Goal: Transaction & Acquisition: Purchase product/service

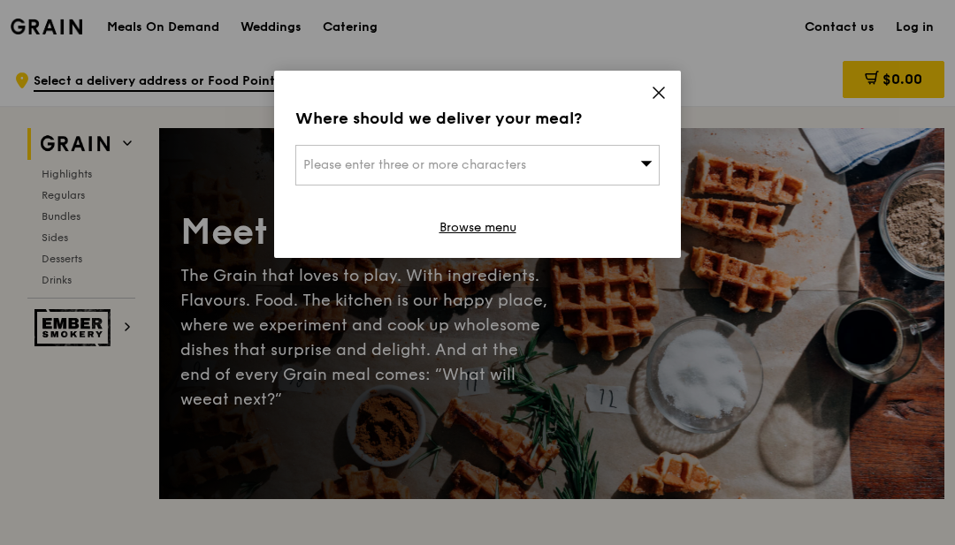
click at [624, 171] on div "Please enter three or more characters" at bounding box center [477, 165] width 364 height 41
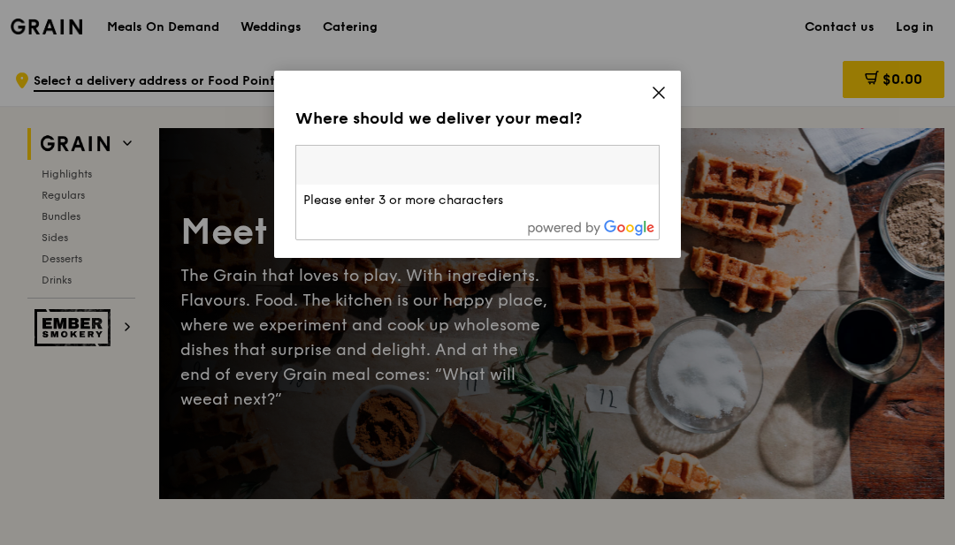
click at [652, 98] on icon at bounding box center [659, 93] width 16 height 16
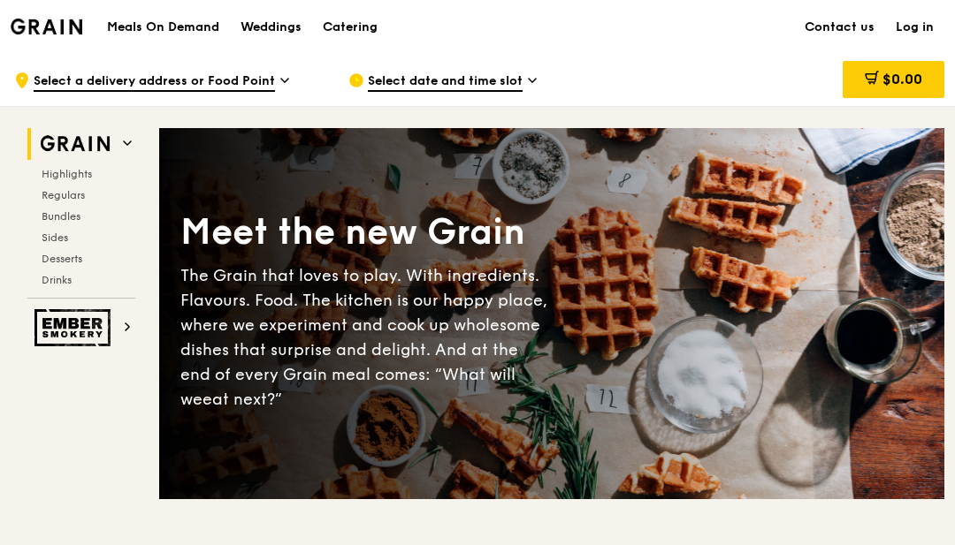
click at [346, 27] on div "Catering" at bounding box center [350, 27] width 55 height 53
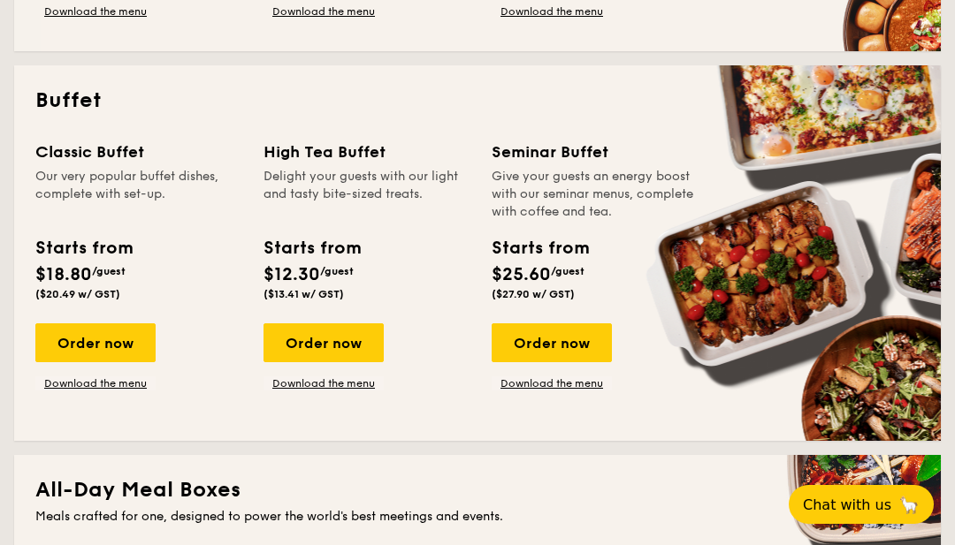
scroll to position [739, 0]
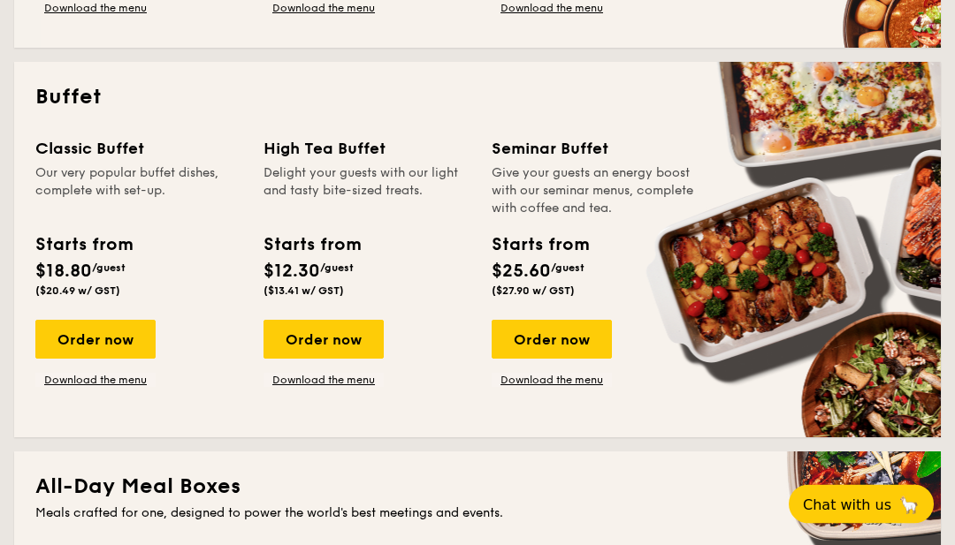
click at [60, 343] on div "Order now" at bounding box center [95, 340] width 120 height 39
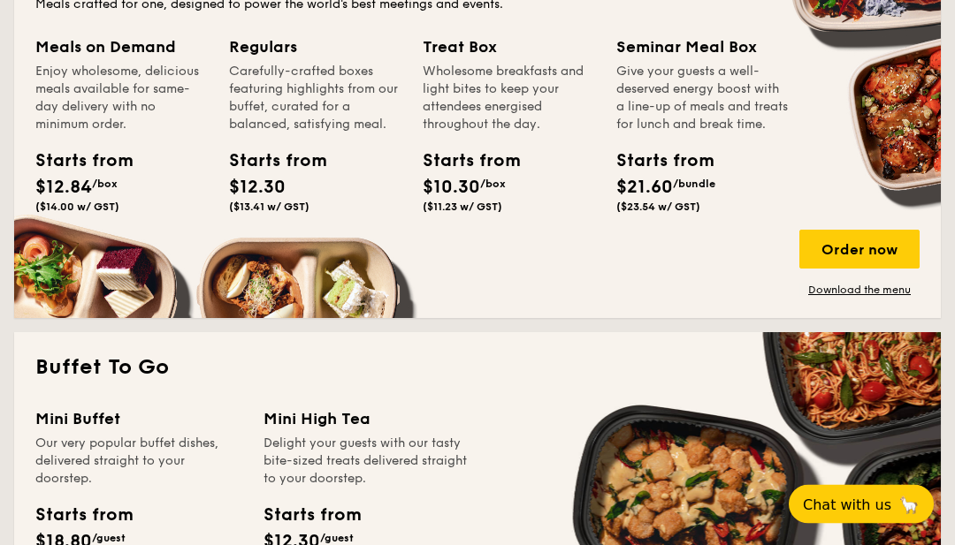
scroll to position [1336, 0]
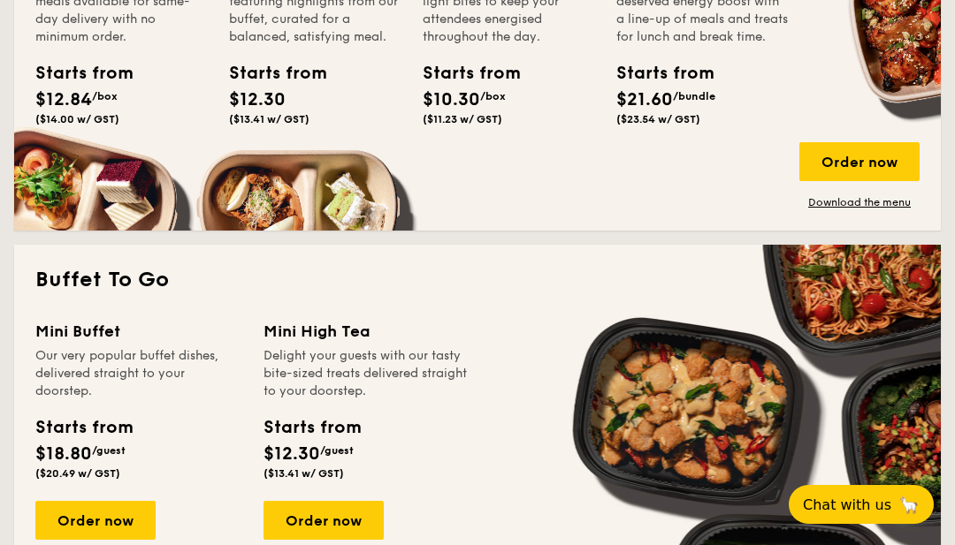
click at [128, 533] on div "Order now" at bounding box center [95, 520] width 120 height 39
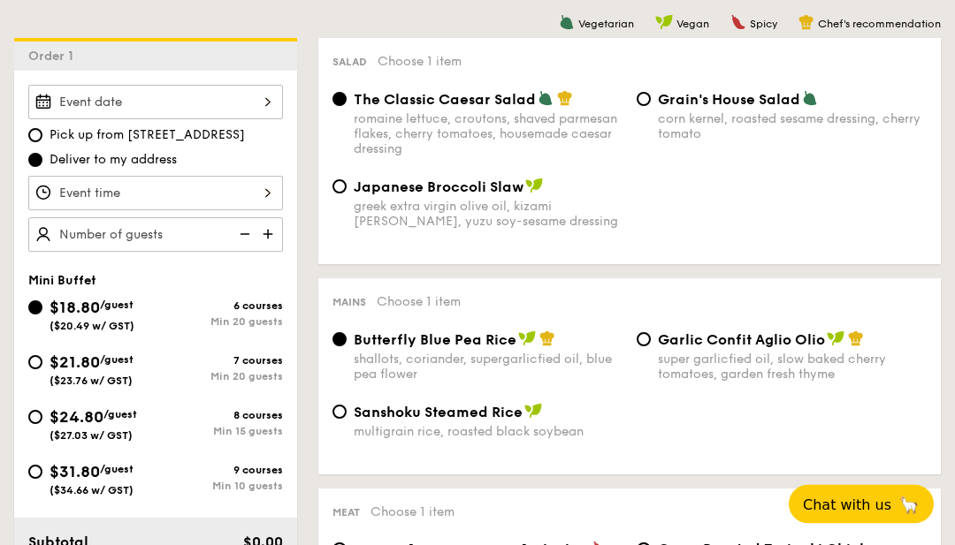
scroll to position [480, 0]
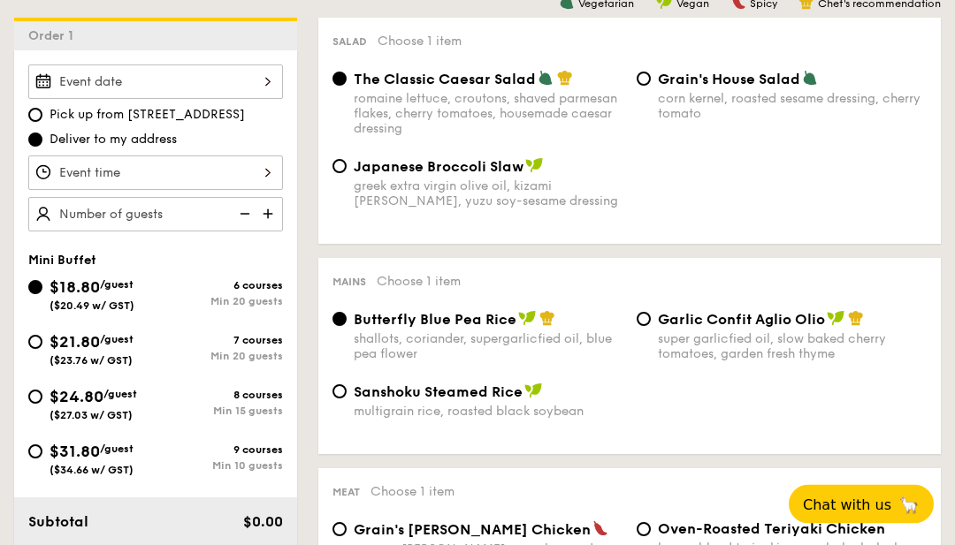
click at [39, 346] on input "$21.80 /guest ($23.76 w/ GST) 7 courses Min 20 guests" at bounding box center [35, 343] width 14 height 14
radio input "true"
radio input "false"
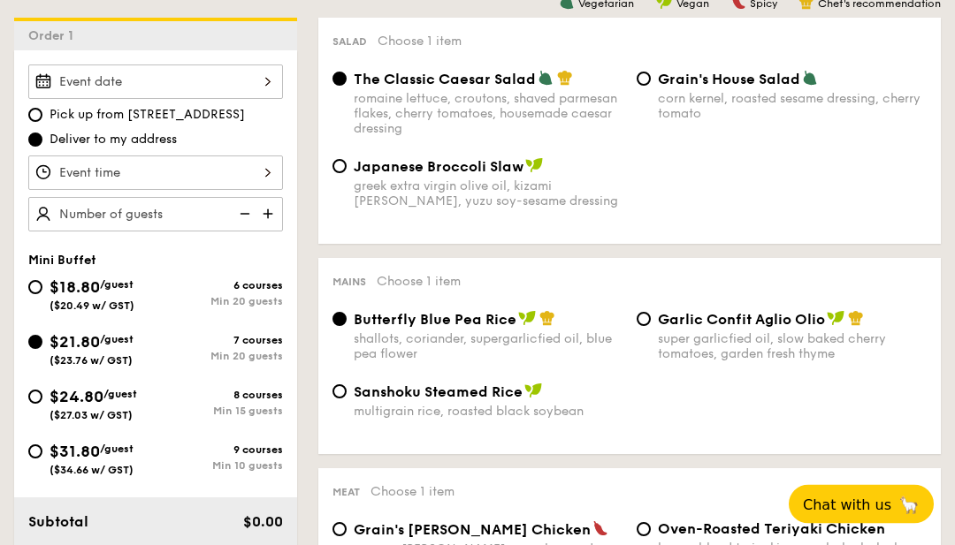
radio input "true"
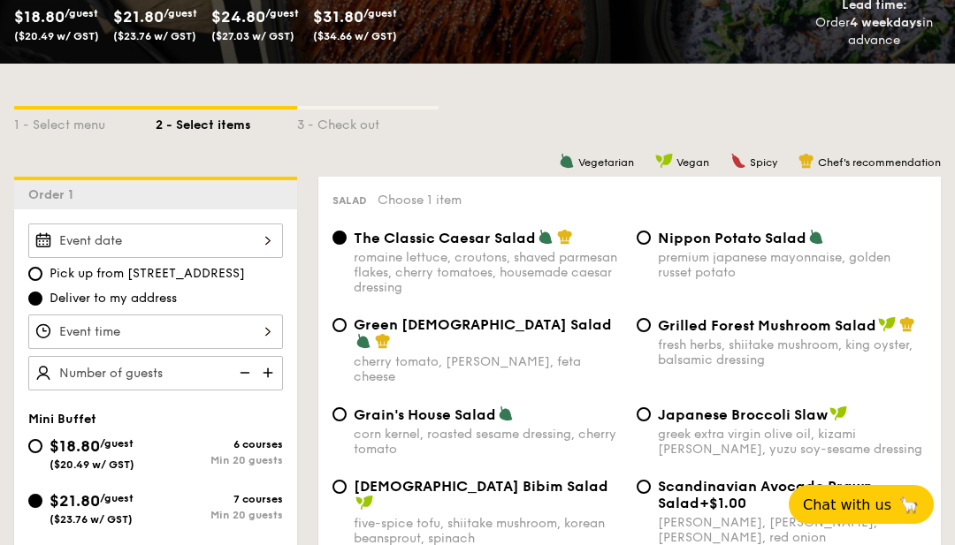
scroll to position [325, 0]
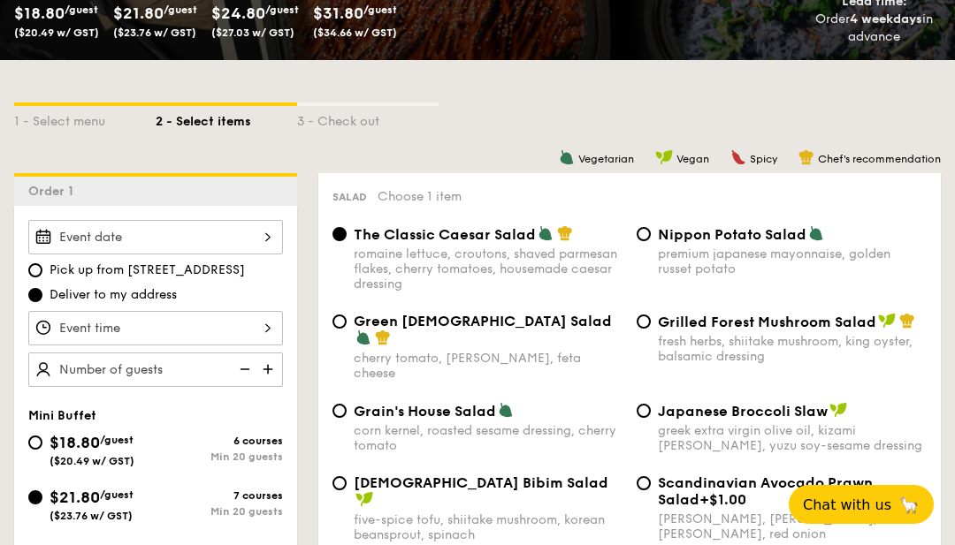
click at [236, 248] on div at bounding box center [155, 237] width 255 height 34
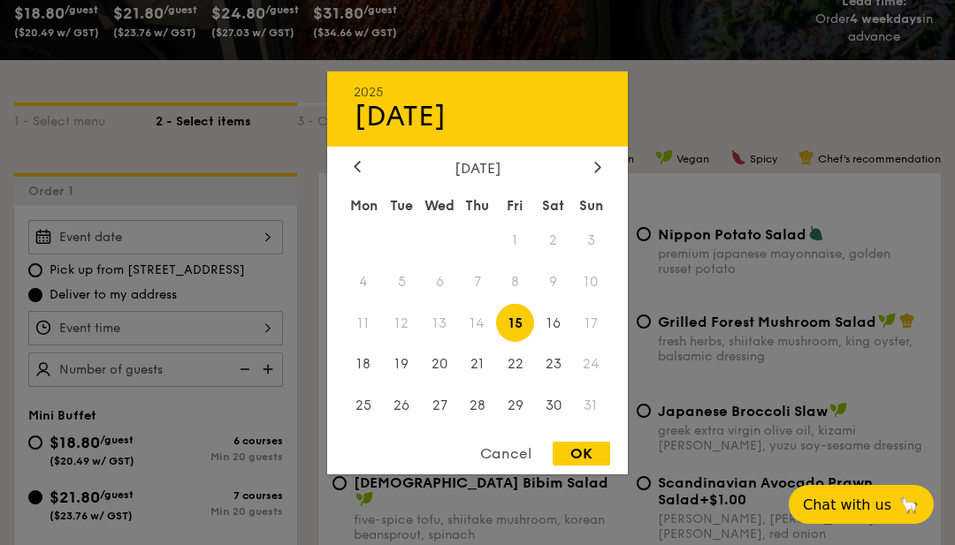
click at [522, 342] on span "15" at bounding box center [515, 323] width 38 height 38
click at [582, 466] on div "OK" at bounding box center [580, 454] width 57 height 24
type input "[DATE]"
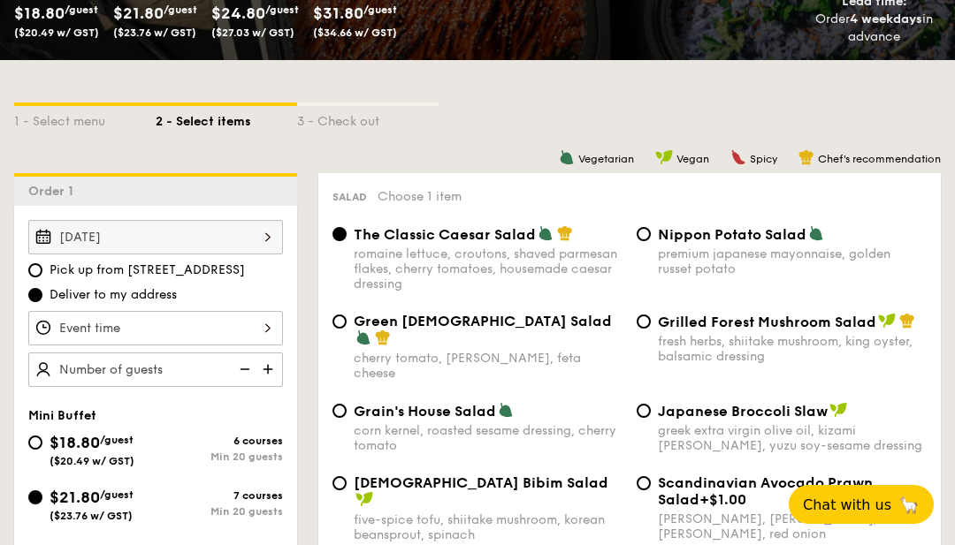
click at [247, 337] on div at bounding box center [155, 328] width 255 height 34
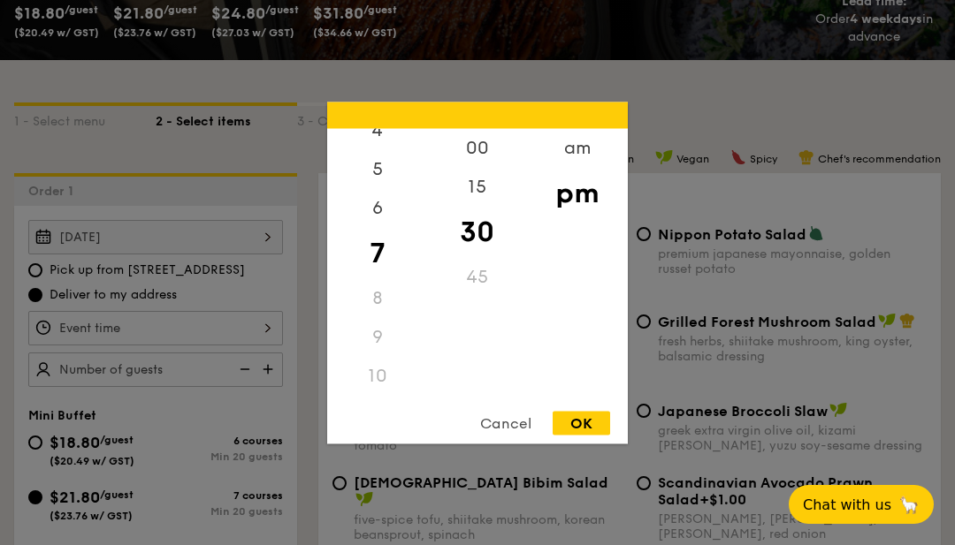
scroll to position [176, 0]
click at [377, 225] on div "6" at bounding box center [377, 205] width 100 height 39
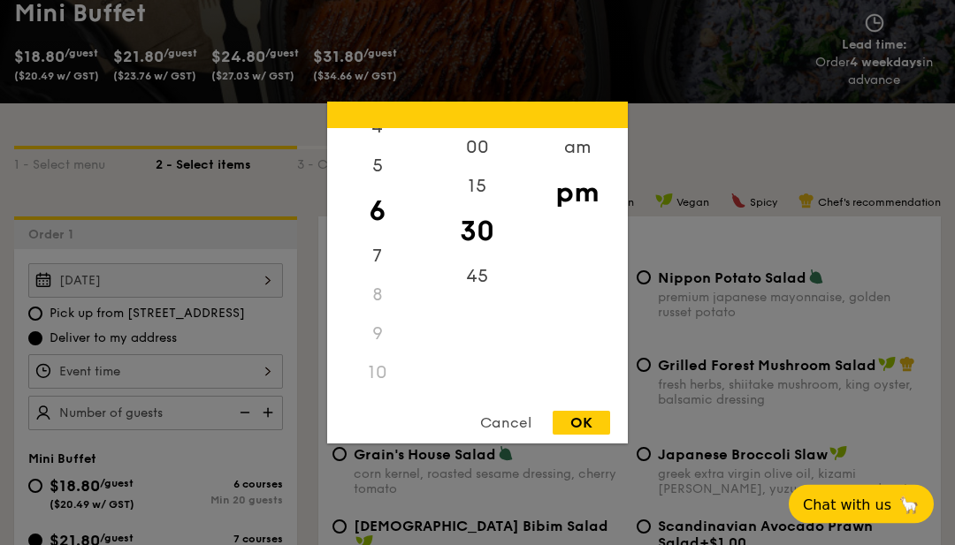
scroll to position [283, 0]
click at [485, 257] on div "30" at bounding box center [477, 231] width 100 height 51
click at [585, 435] on div "OK" at bounding box center [580, 423] width 57 height 24
type input "6:30PM"
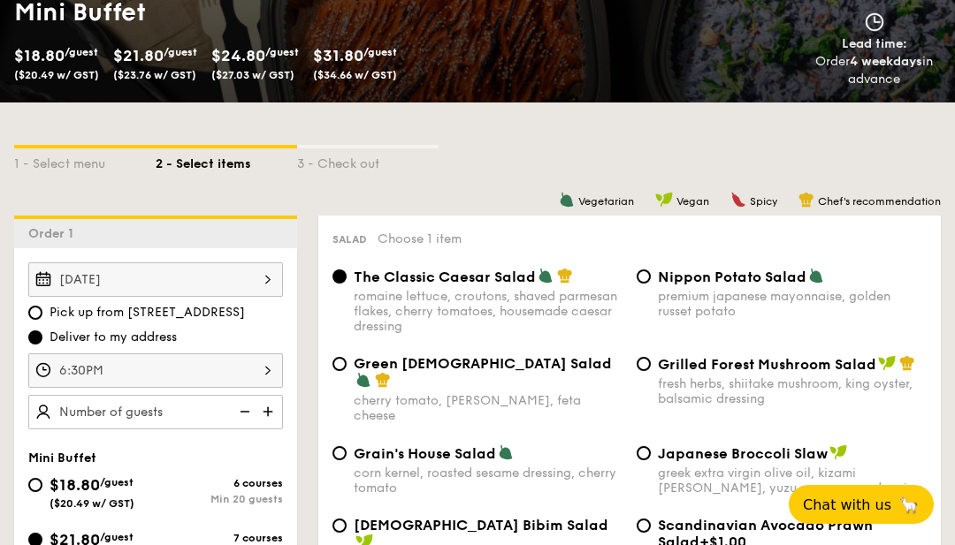
click at [268, 422] on img at bounding box center [269, 412] width 27 height 34
click at [278, 412] on img at bounding box center [269, 412] width 27 height 34
click at [246, 412] on img at bounding box center [243, 412] width 27 height 34
type input "20 guests"
click at [650, 280] on input "Nippon Potato Salad premium japanese mayonnaise, golden russet potato" at bounding box center [643, 277] width 14 height 14
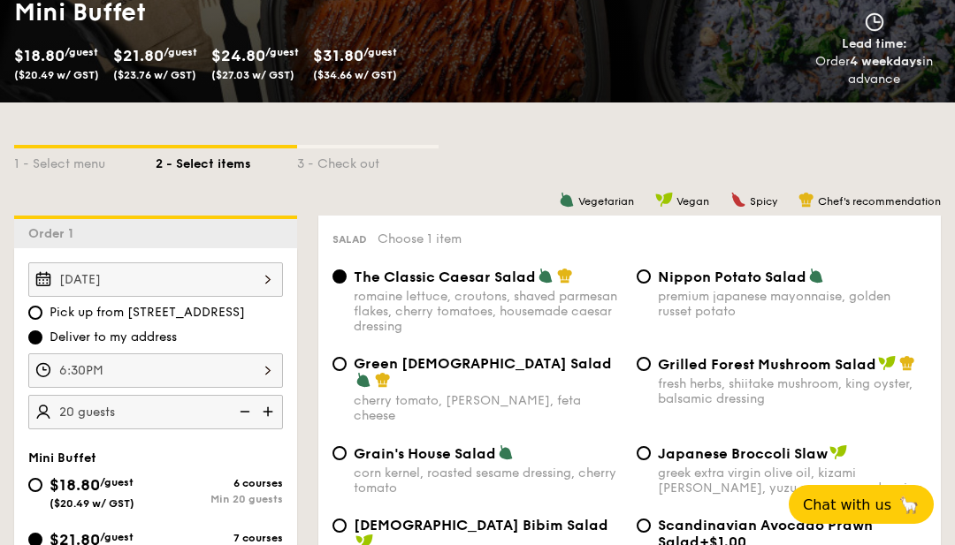
radio input "true"
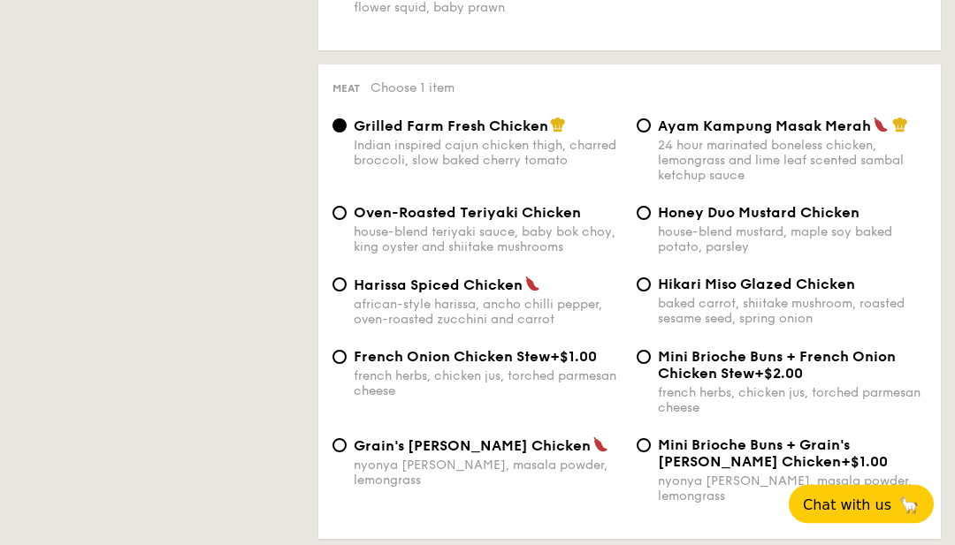
scroll to position [1280, 0]
click at [647, 292] on input "Hikari Miso Glazed Chicken baked carrot, shiitake mushroom, roasted sesame seed…" at bounding box center [643, 285] width 14 height 14
radio input "true"
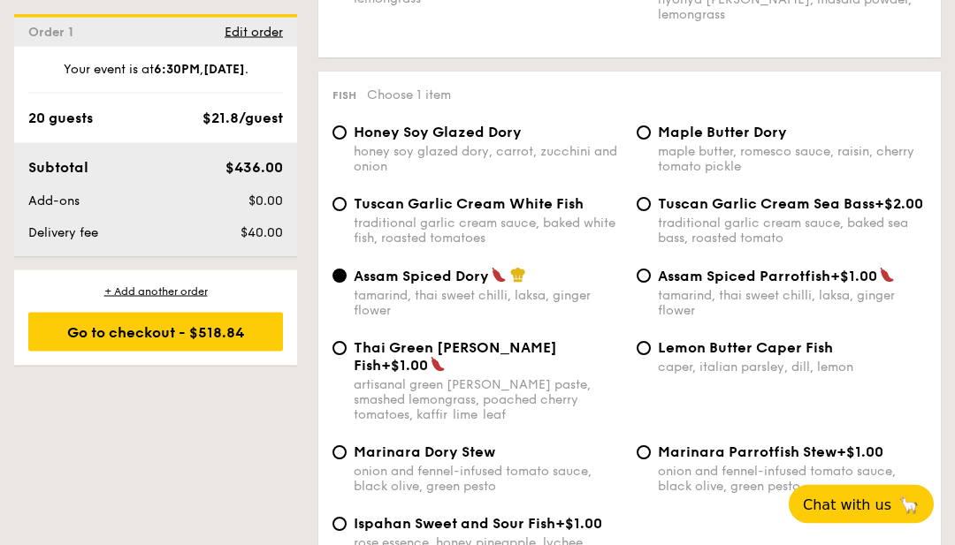
scroll to position [1766, 0]
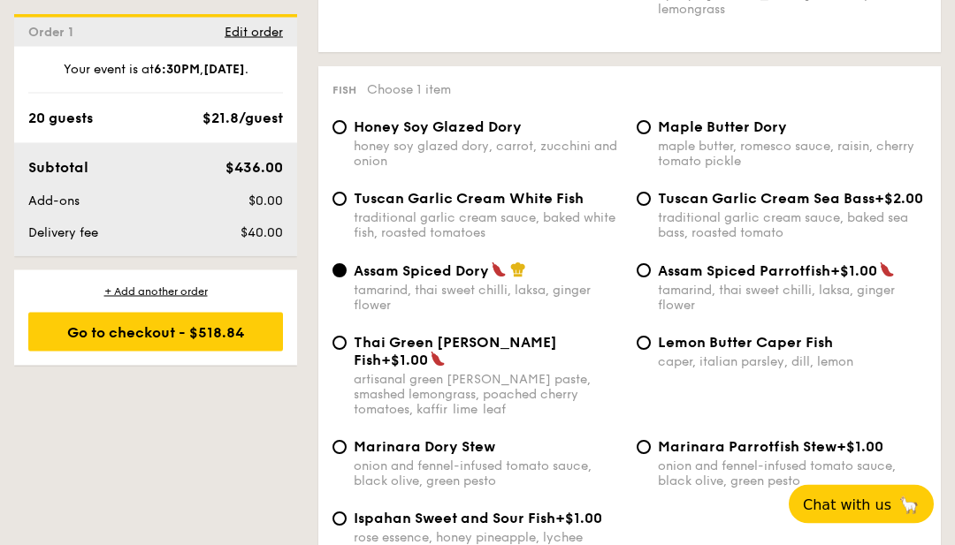
click at [339, 513] on input "Ispahan Sweet and Sour Fish +$1.00 rose essence, honey pineapple, lychee" at bounding box center [339, 520] width 14 height 14
radio input "true"
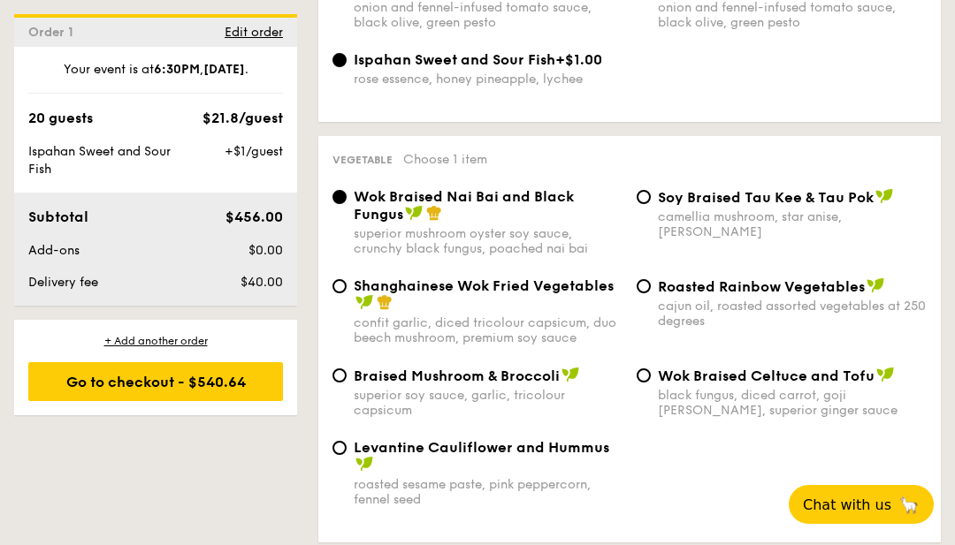
scroll to position [2227, 0]
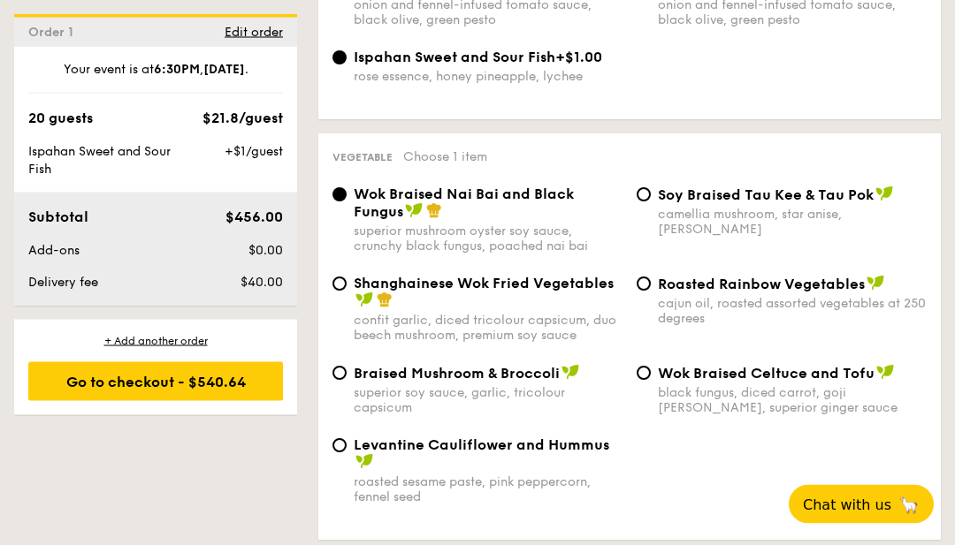
click at [338, 451] on input "Levantine Cauliflower and Hummus roasted sesame paste, pink peppercorn, fennel …" at bounding box center [339, 446] width 14 height 14
radio input "true"
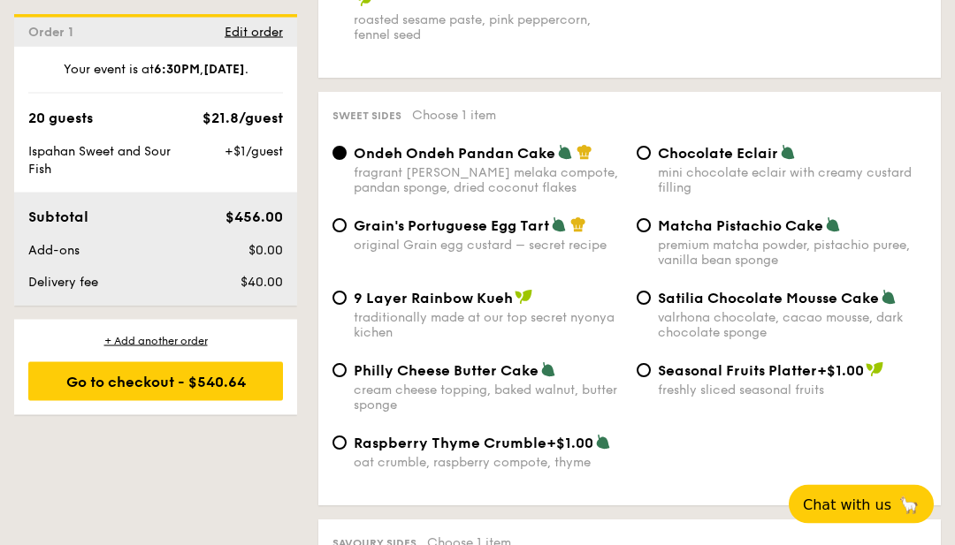
scroll to position [2691, 0]
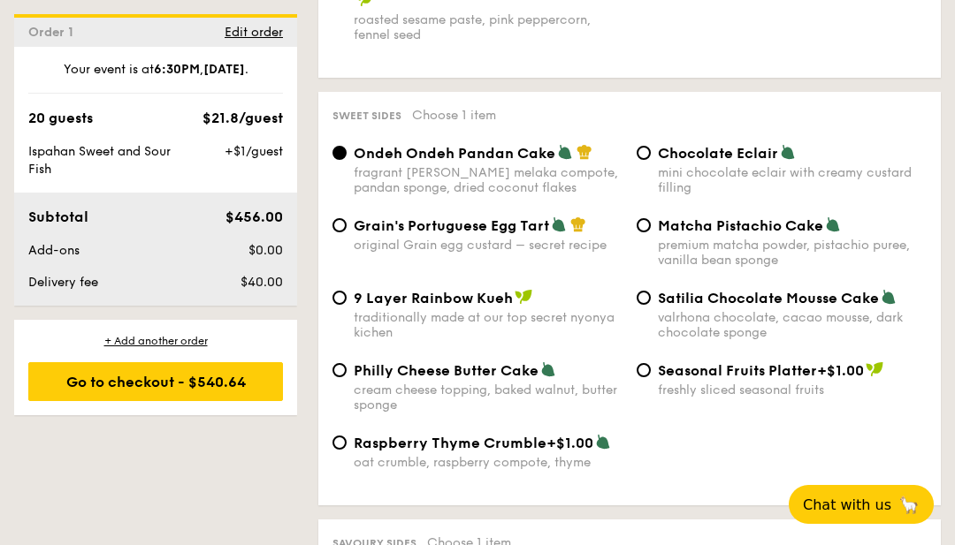
click at [649, 232] on input "Matcha Pistachio Cake premium matcha powder, pistachio puree, vanilla bean spon…" at bounding box center [643, 225] width 14 height 14
radio input "true"
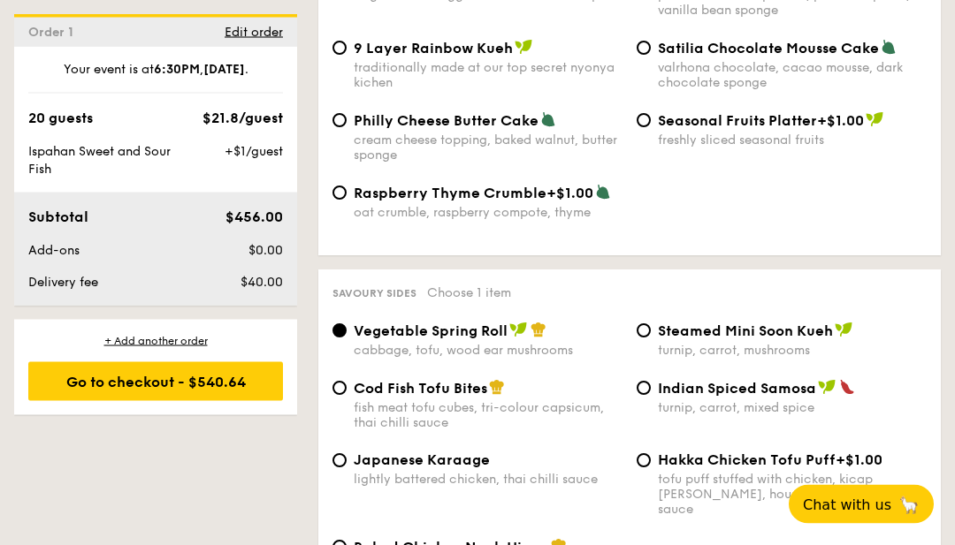
scroll to position [2950, 0]
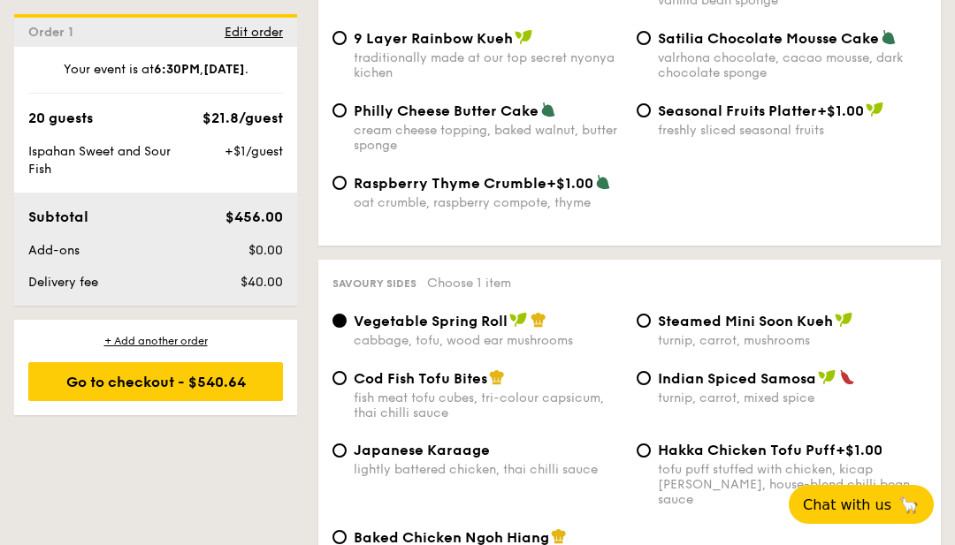
click at [342, 536] on input "Baked Chicken Ngoh Hiang chicken prawn paste, beancurd skin, five-spice powder" at bounding box center [339, 537] width 14 height 14
radio input "true"
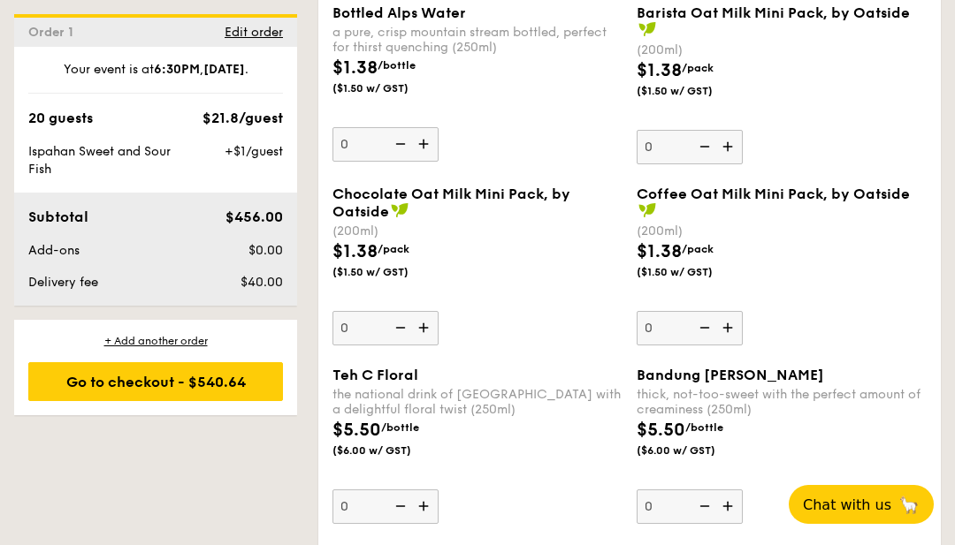
scroll to position [4923, 0]
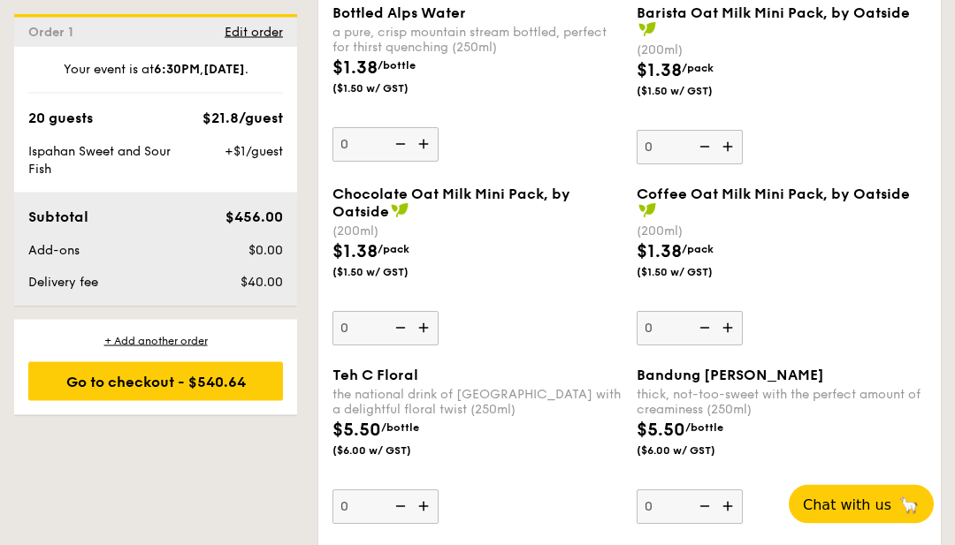
click at [254, 384] on div "Go to checkout - $540.64" at bounding box center [155, 381] width 255 height 39
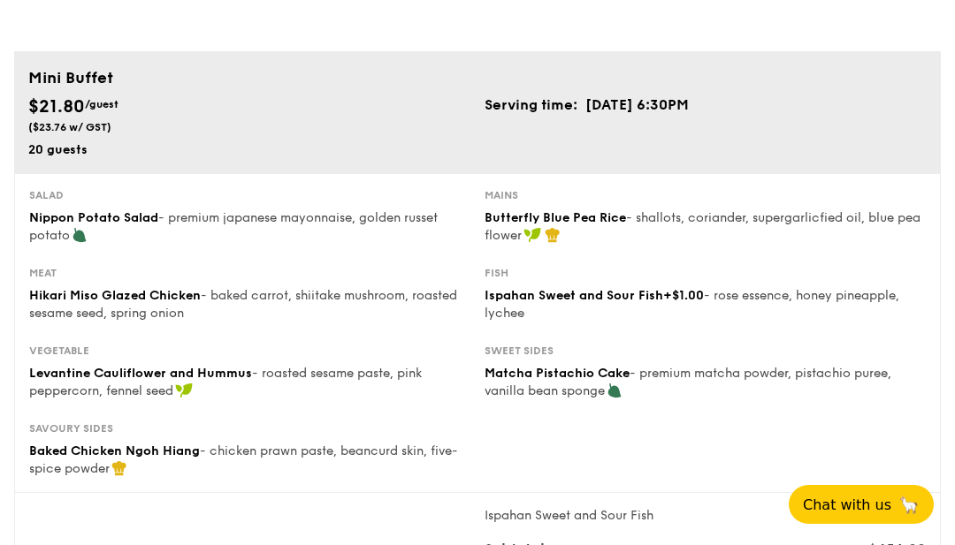
scroll to position [86, 0]
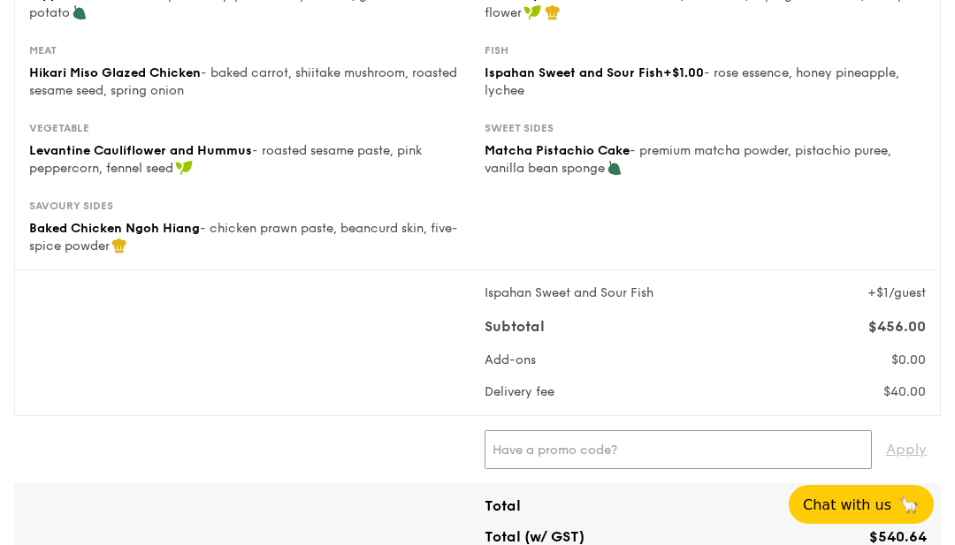
click at [711, 439] on input "text" at bounding box center [677, 449] width 387 height 39
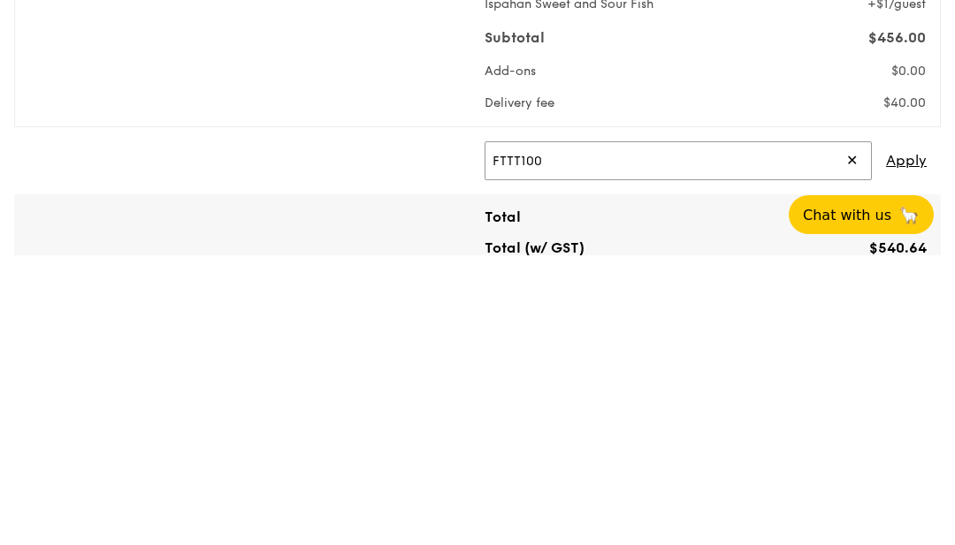
type input "FTTT100"
click at [908, 431] on span "Apply" at bounding box center [906, 450] width 41 height 39
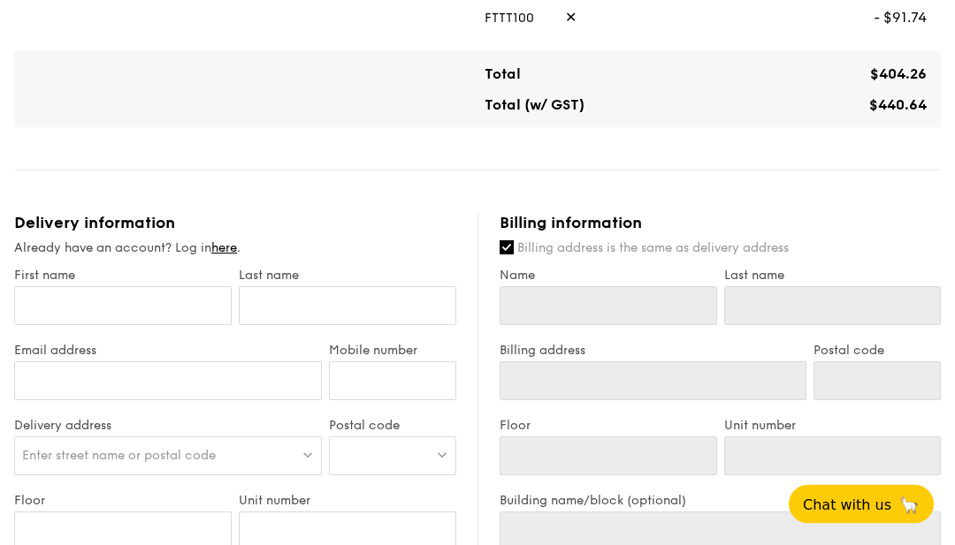
scroll to position [742, 0]
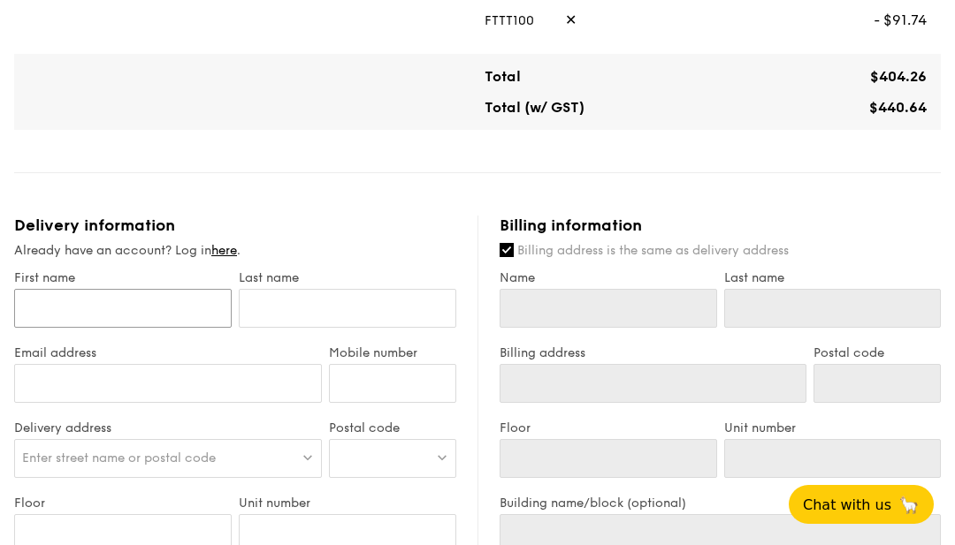
click at [202, 316] on input "First name" at bounding box center [122, 308] width 217 height 39
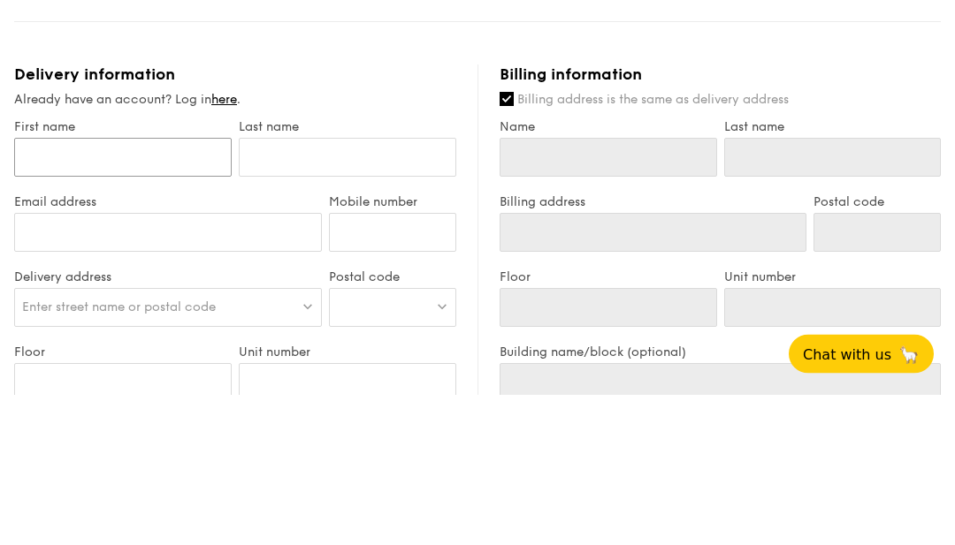
type input "J"
type input "Ji"
type input "Jia"
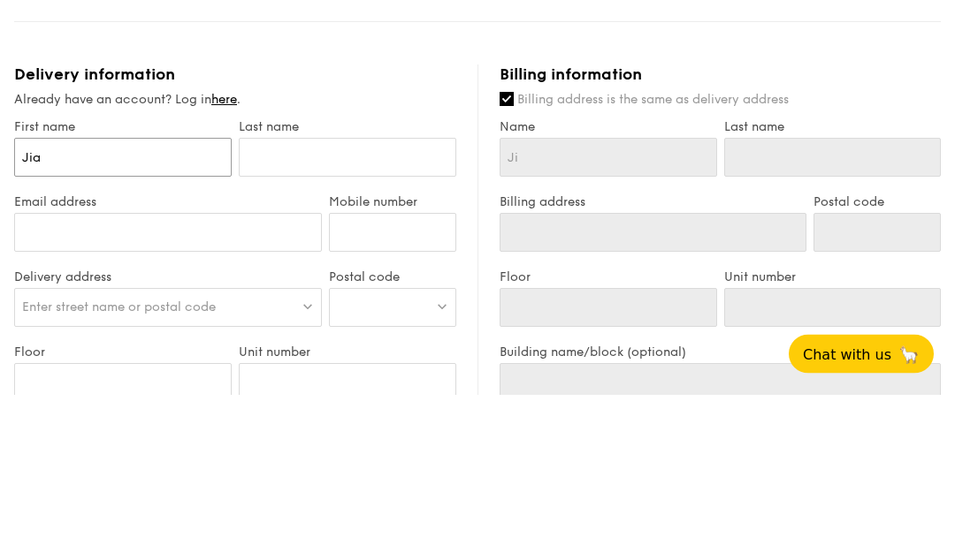
type input "Jia"
type input "Jia l"
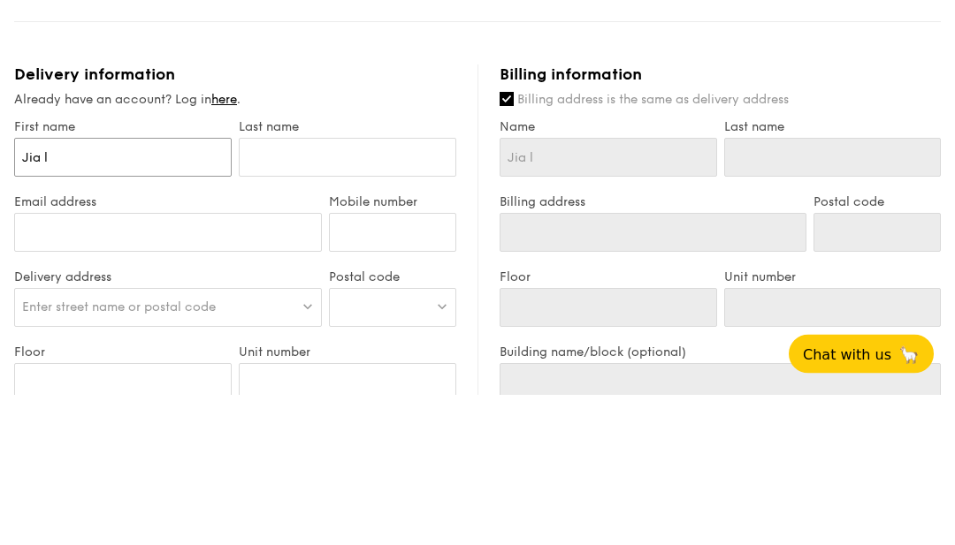
type input "Jia lo"
type input "[PERSON_NAME]"
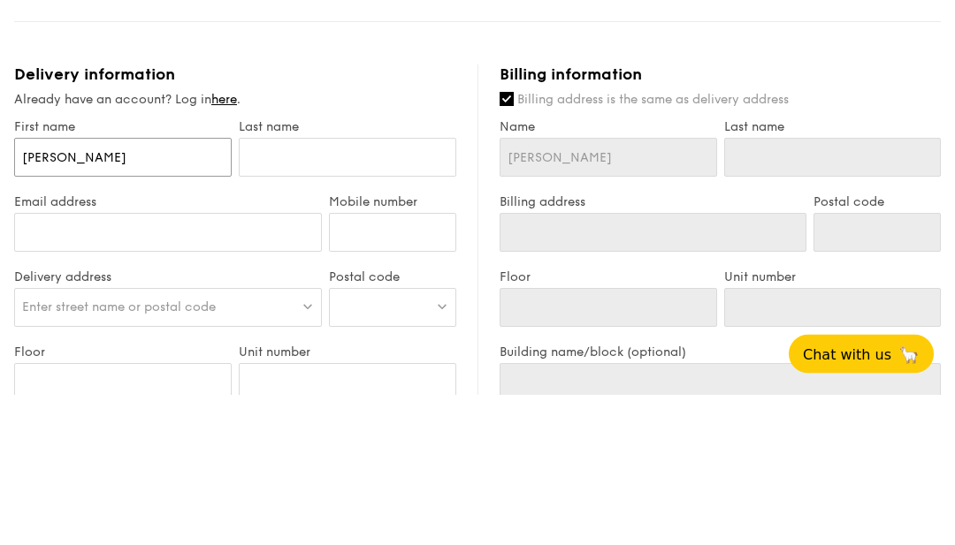
type input "[PERSON_NAME]"
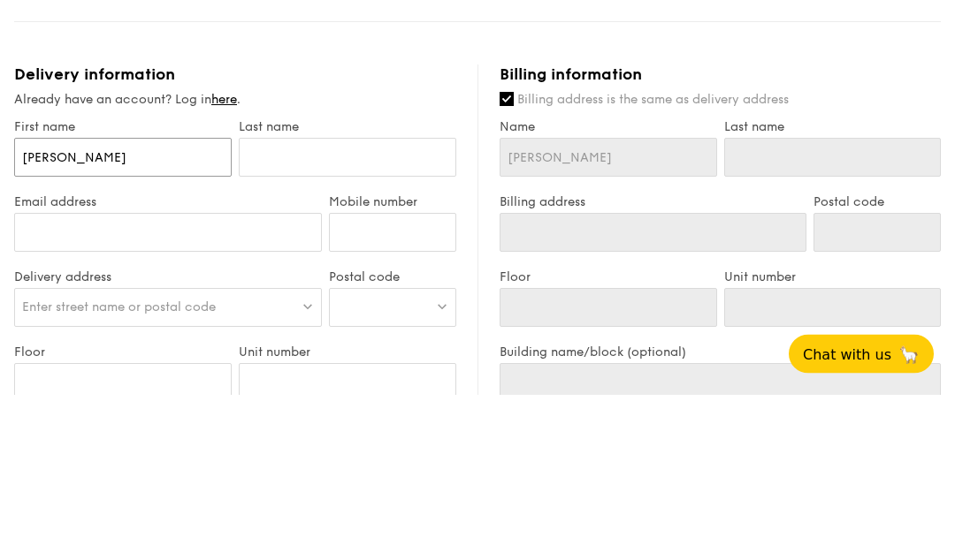
type input "Jia Lo"
type input "Jia L"
type input "Jia"
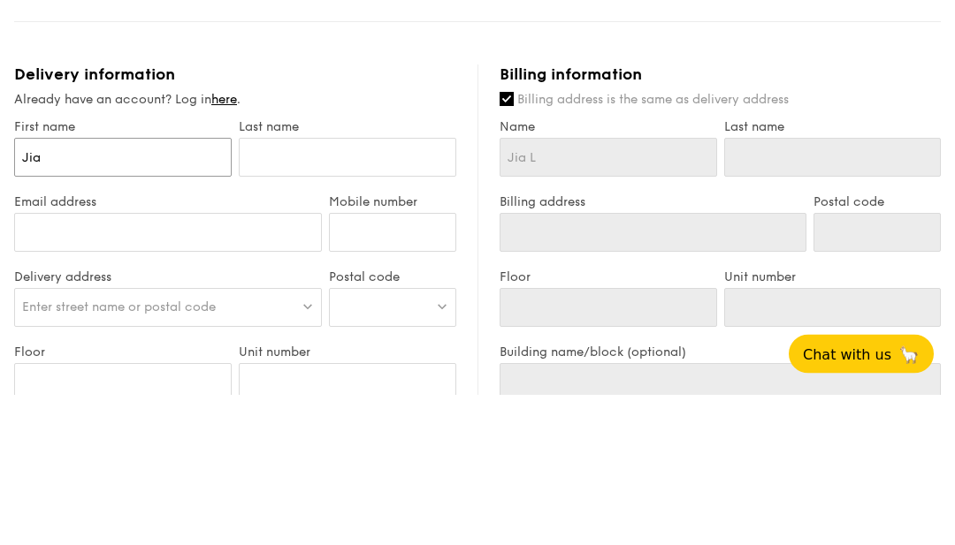
type input "Jia"
type input "Jia l"
type input "[PERSON_NAME]"
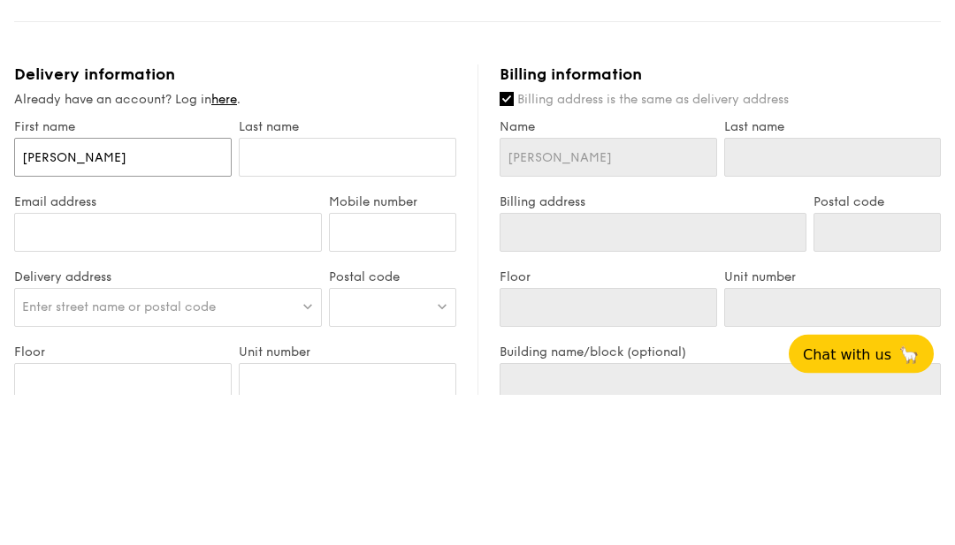
type input "[PERSON_NAME]"
click at [337, 289] on input "text" at bounding box center [347, 308] width 217 height 39
type input "L"
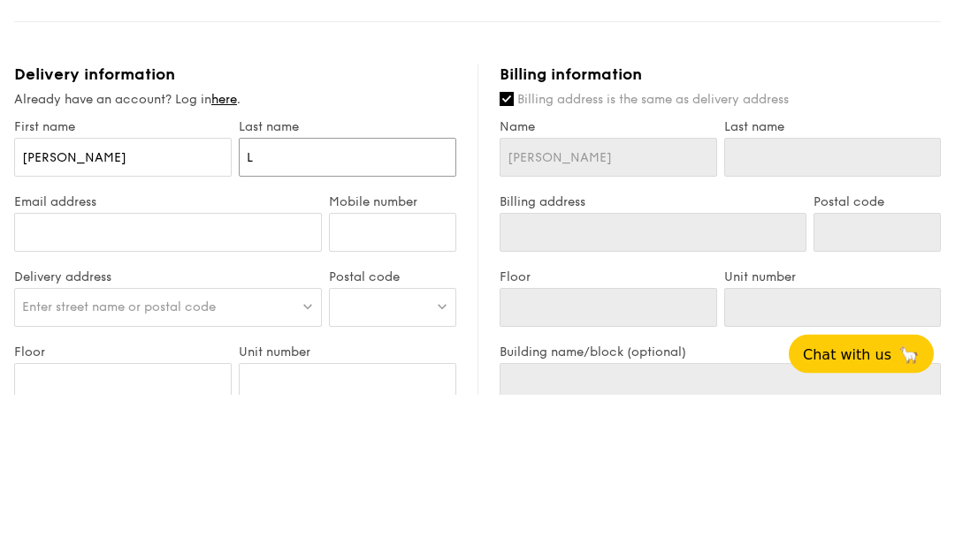
type input "L"
type input "Le"
type input "[PERSON_NAME]"
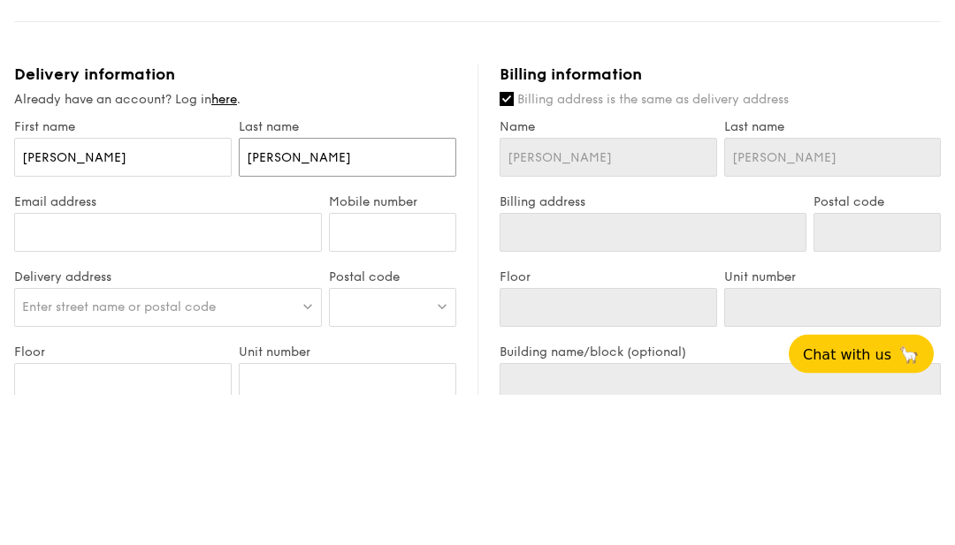
type input "[PERSON_NAME]"
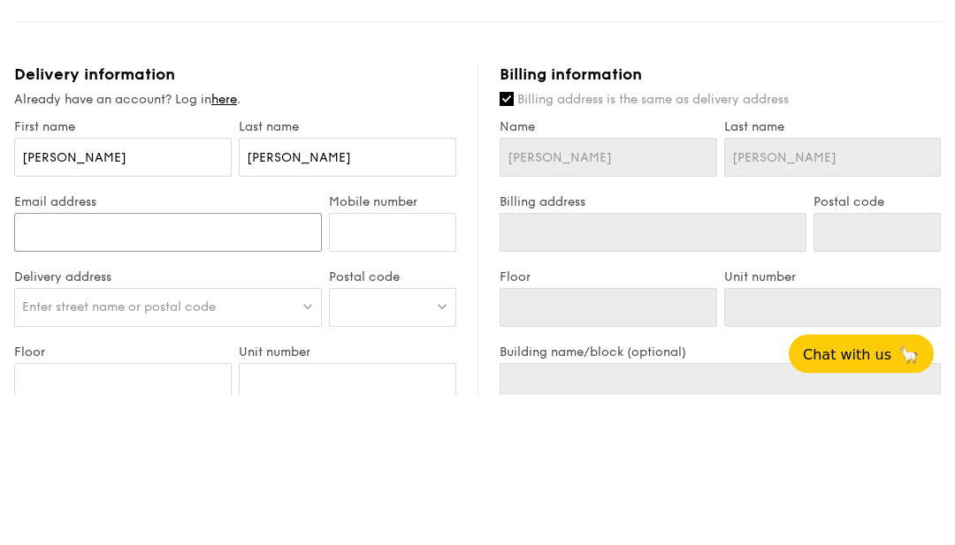
click at [248, 364] on input "Email address" at bounding box center [168, 383] width 308 height 39
type input "j"
type input "[EMAIL_ADDRESS][DOMAIN_NAME]"
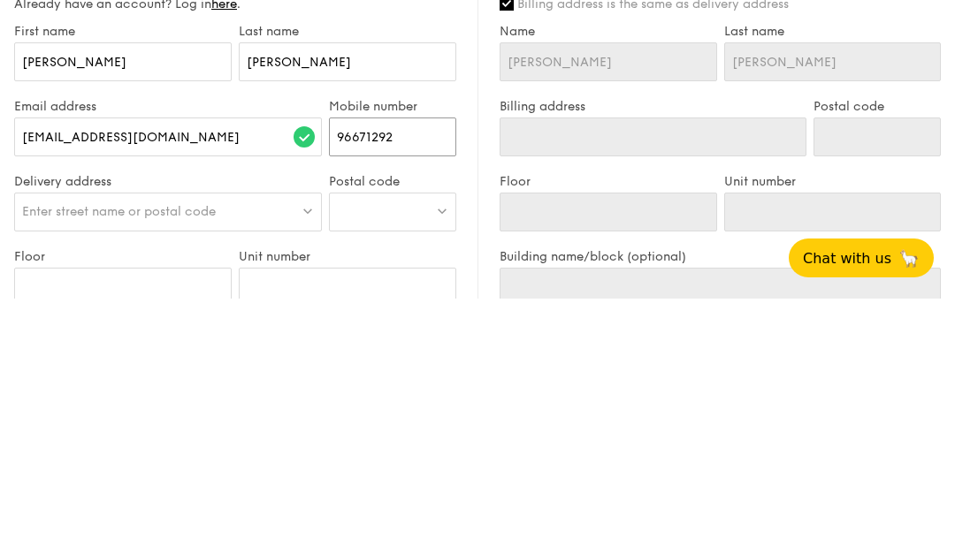
type input "96671292"
click at [277, 439] on div "Enter street name or postal code" at bounding box center [168, 458] width 308 height 39
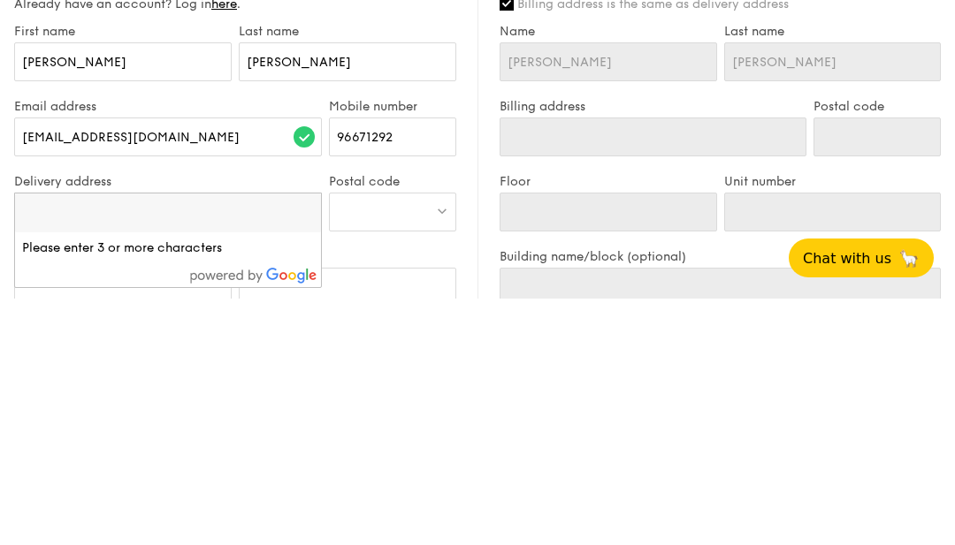
click at [396, 439] on div at bounding box center [392, 458] width 127 height 39
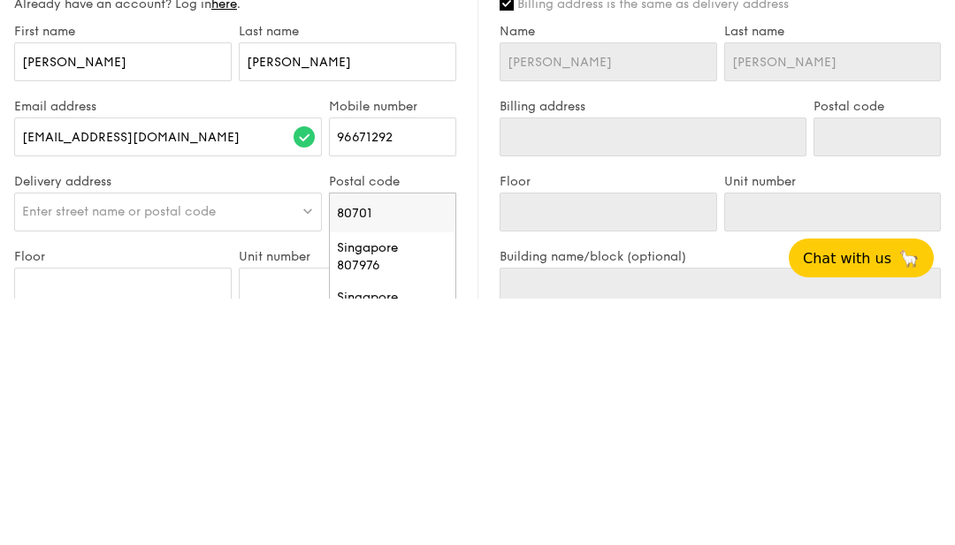
type input "807012"
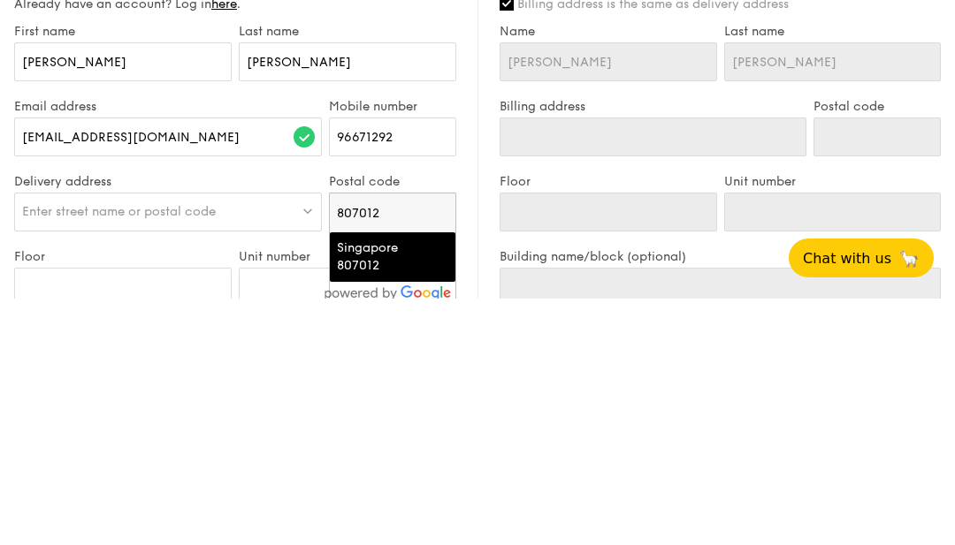
click at [407, 486] on div "Singapore 807012" at bounding box center [379, 503] width 84 height 35
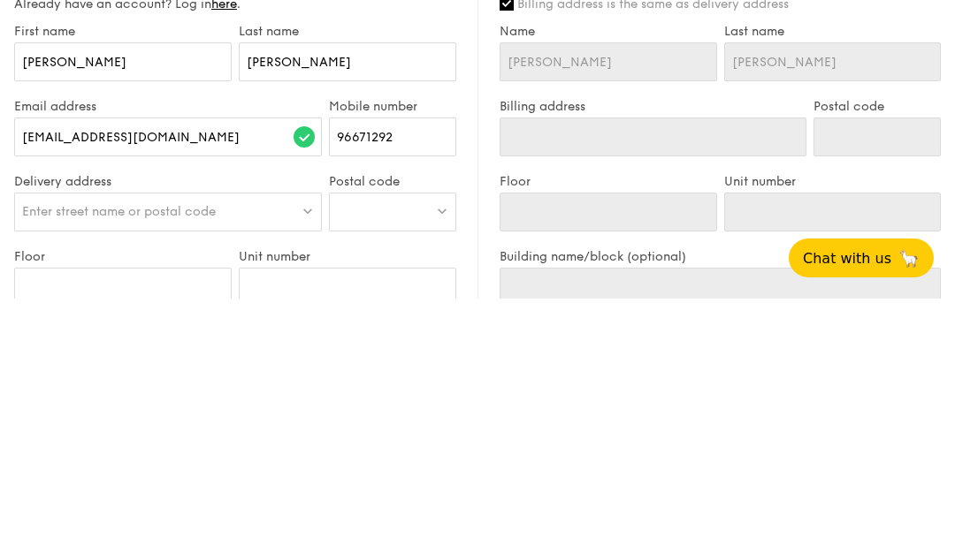
scroll to position [989, 0]
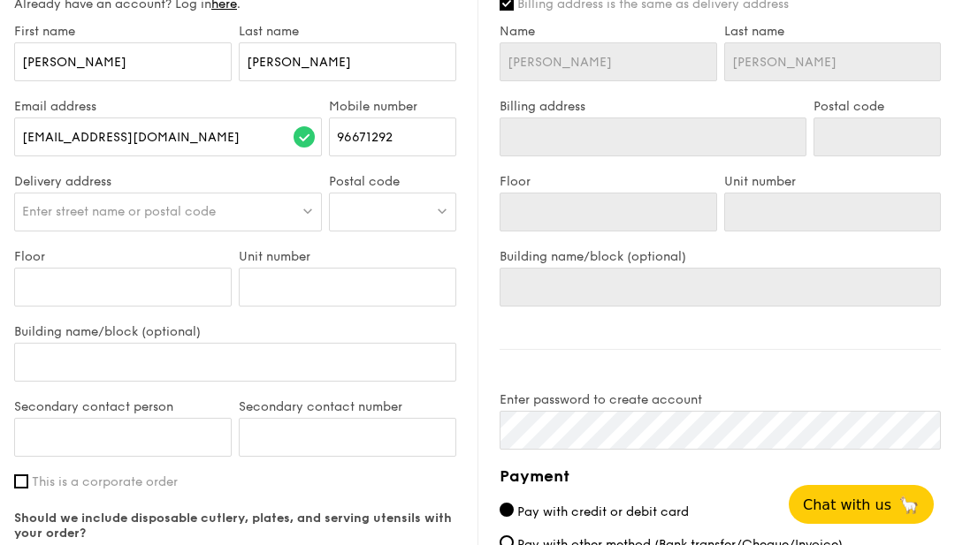
type input "Singapore 807012"
type input "807012"
click at [274, 225] on div at bounding box center [168, 212] width 308 height 39
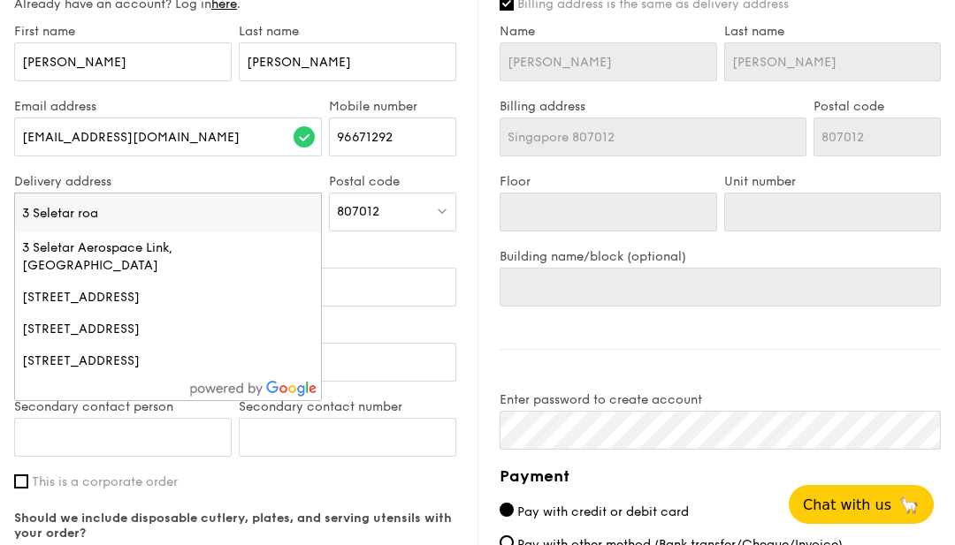
type input "[STREET_ADDRESS]"
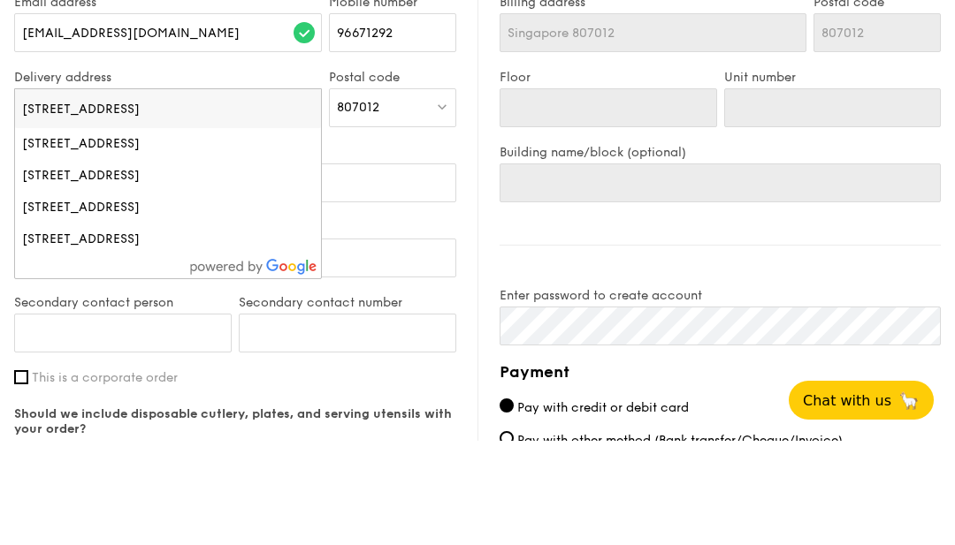
click at [423, 249] on label "Unit number" at bounding box center [347, 256] width 217 height 15
click at [423, 268] on input "Unit number" at bounding box center [347, 287] width 217 height 39
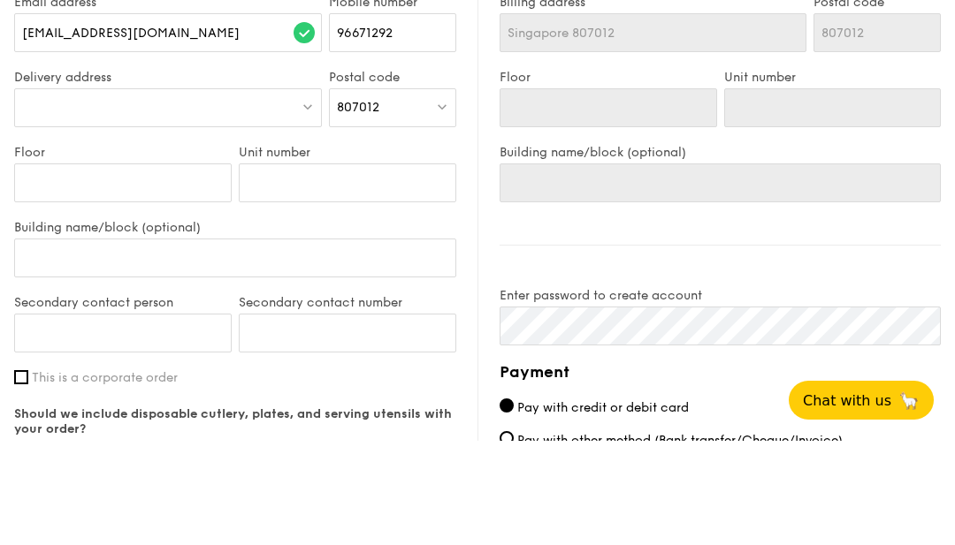
click at [267, 193] on div at bounding box center [168, 212] width 308 height 39
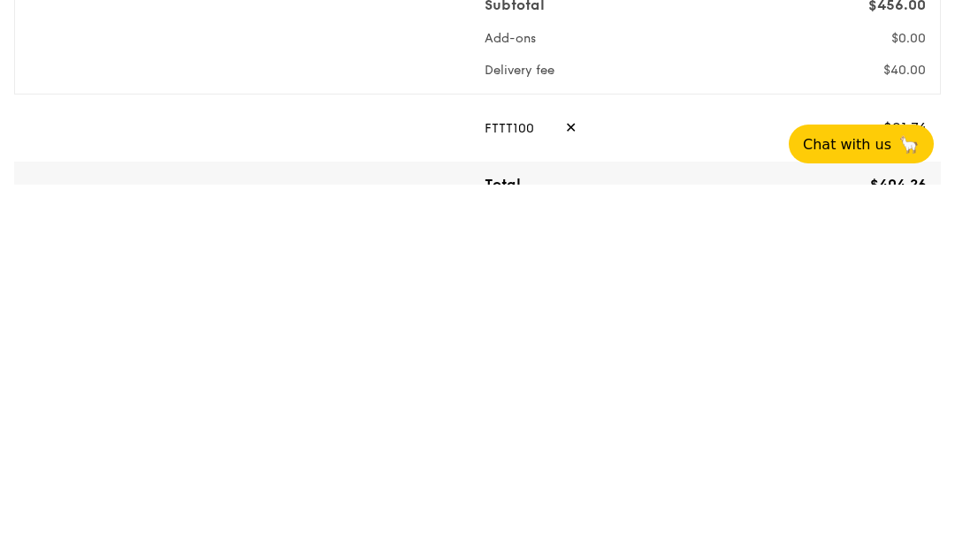
scroll to position [758, 0]
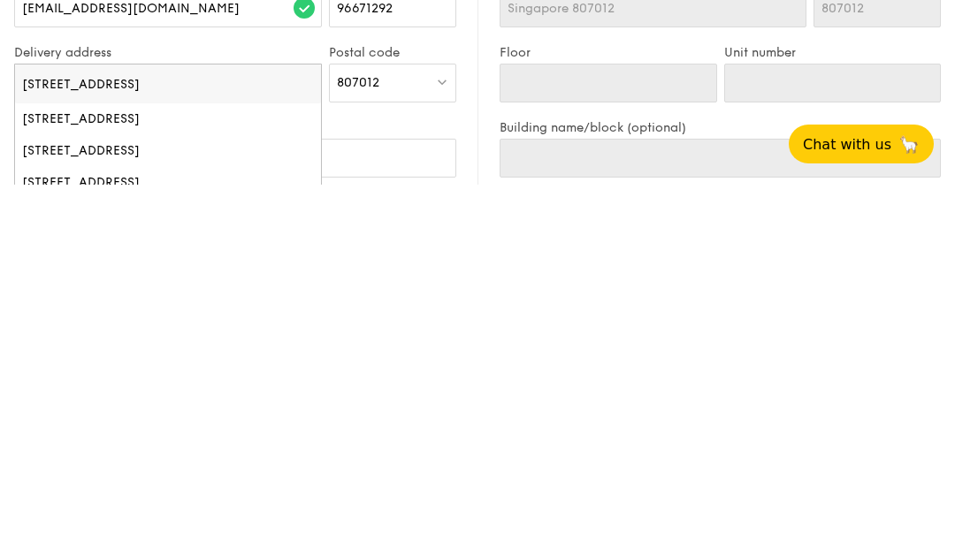
click at [233, 425] on input "[STREET_ADDRESS]" at bounding box center [168, 444] width 306 height 39
type input "[STREET_ADDRESS]"
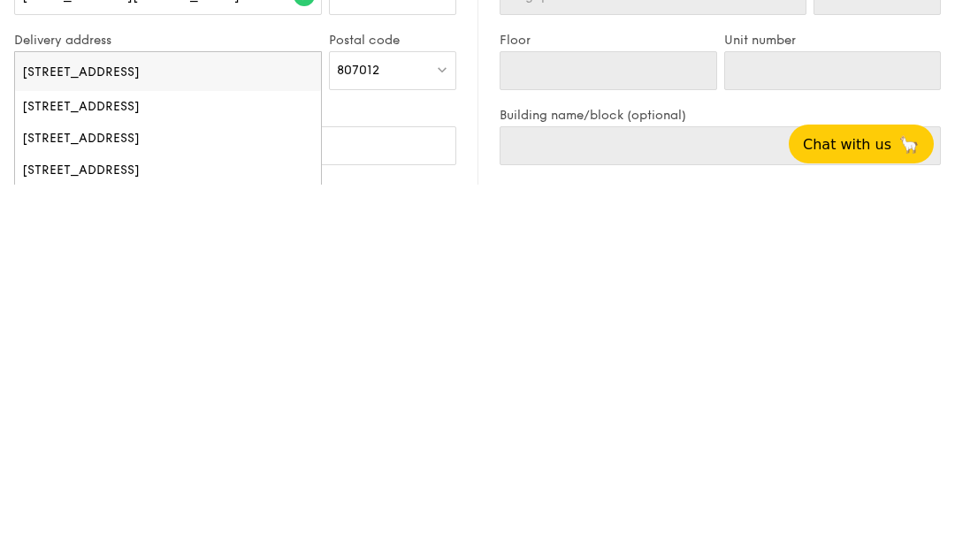
scroll to position [837, 0]
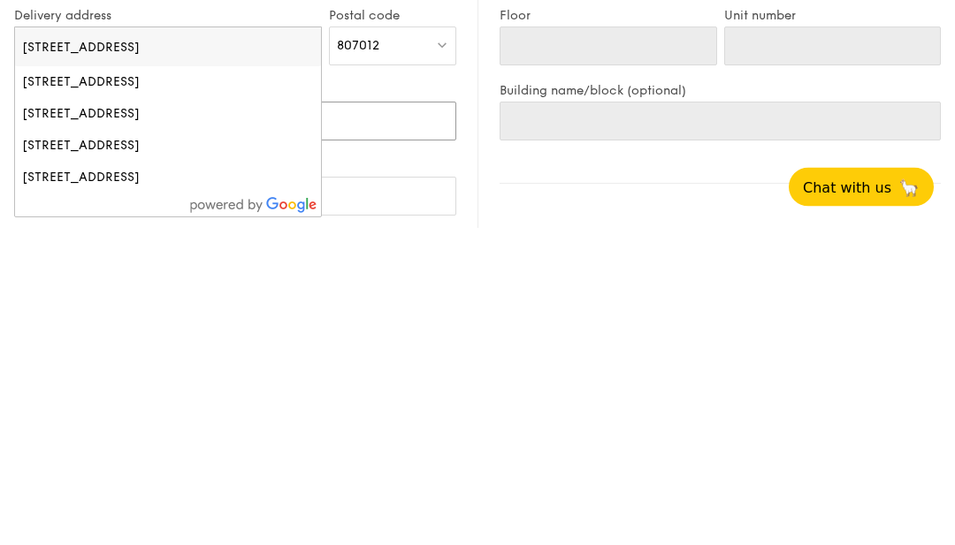
click at [426, 420] on input "Unit number" at bounding box center [347, 439] width 217 height 39
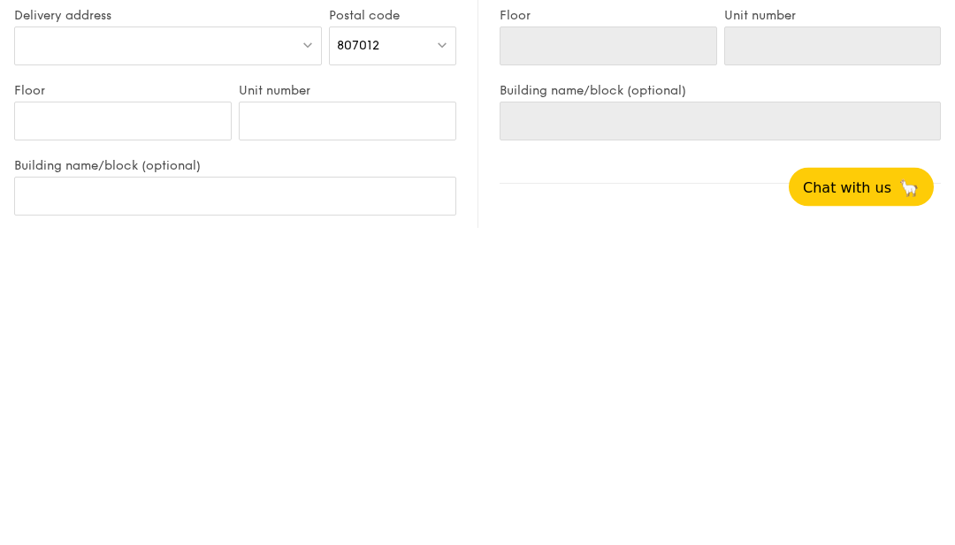
click at [313, 356] on img at bounding box center [307, 362] width 12 height 13
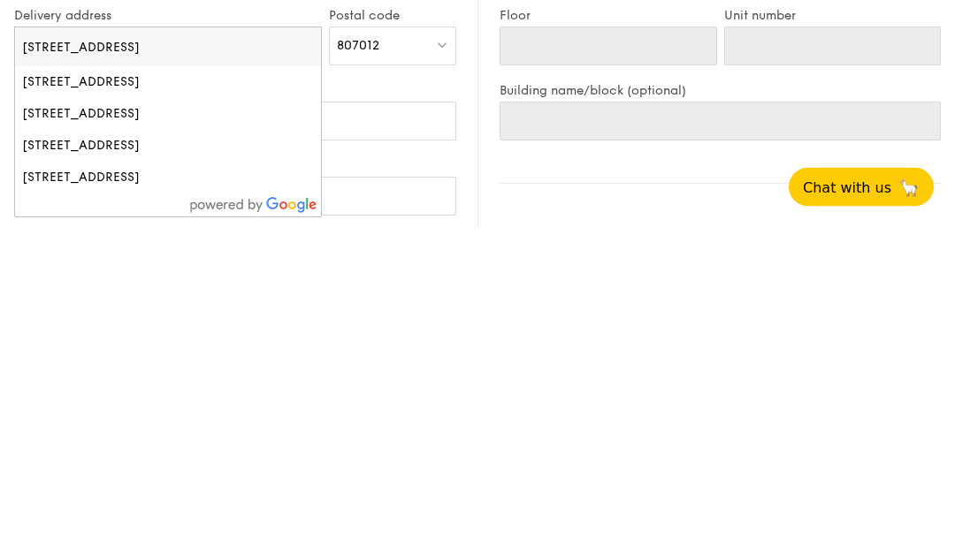
click at [75, 346] on input "[STREET_ADDRESS]" at bounding box center [168, 365] width 306 height 39
click at [184, 346] on input "[STREET_ADDRESS]" at bounding box center [168, 365] width 306 height 39
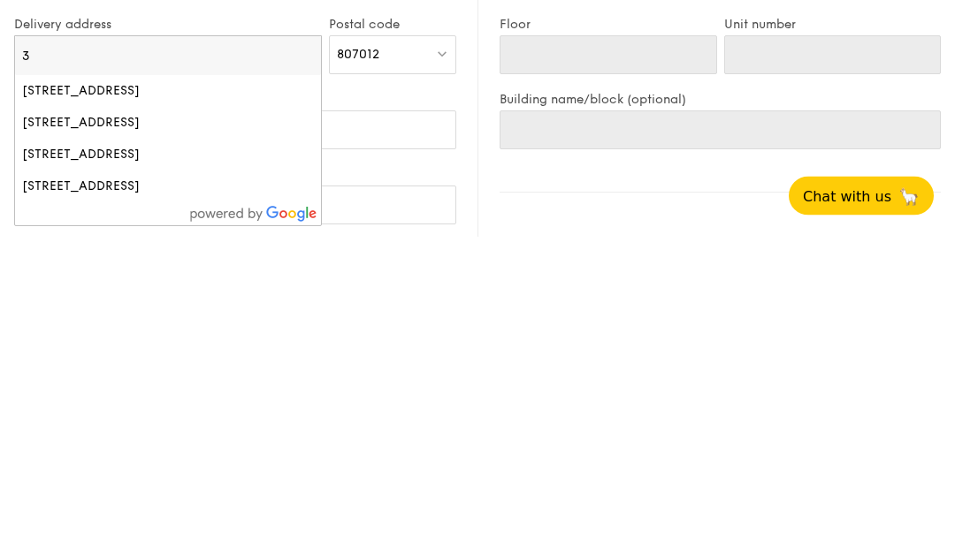
type input "3"
type input "[STREET_ADDRESS]"
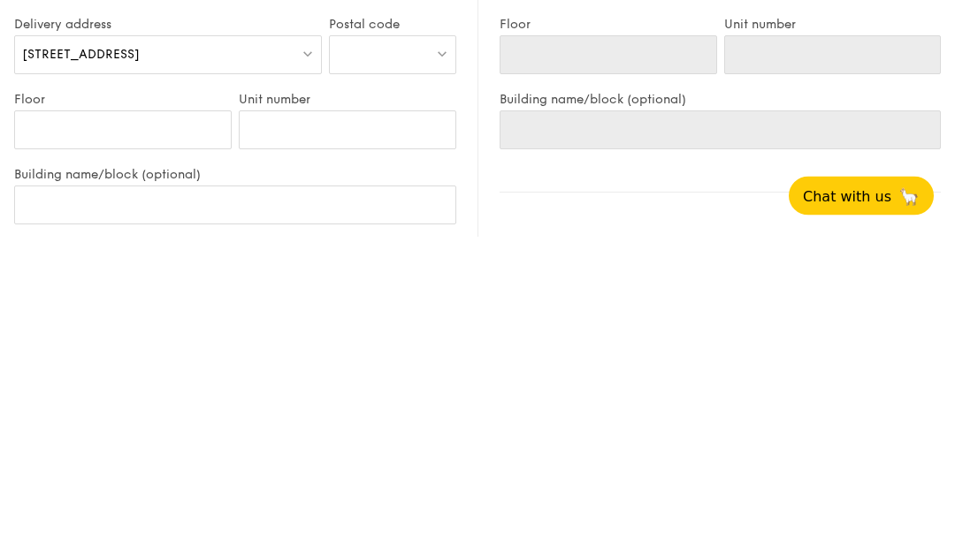
type input "[STREET_ADDRESS]"
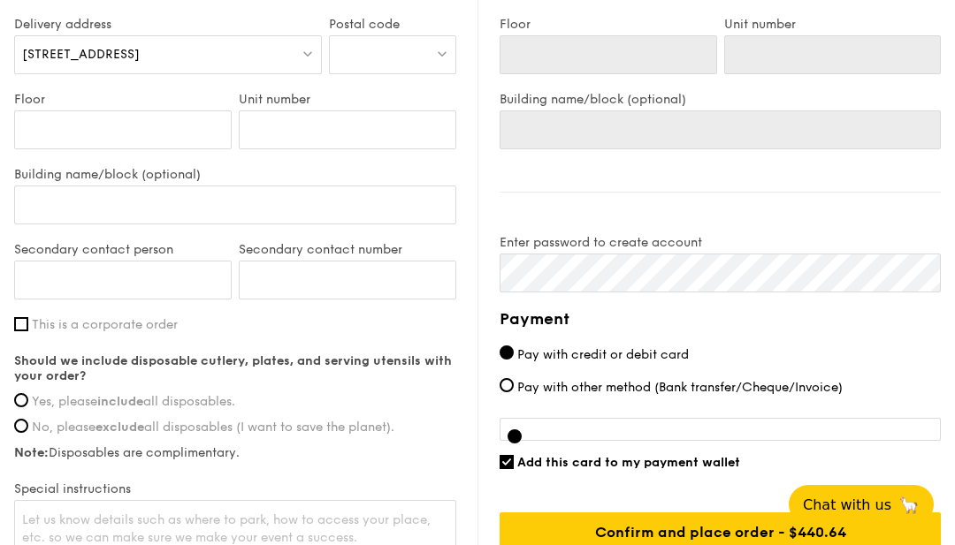
click at [49, 53] on span "[STREET_ADDRESS]" at bounding box center [81, 54] width 118 height 15
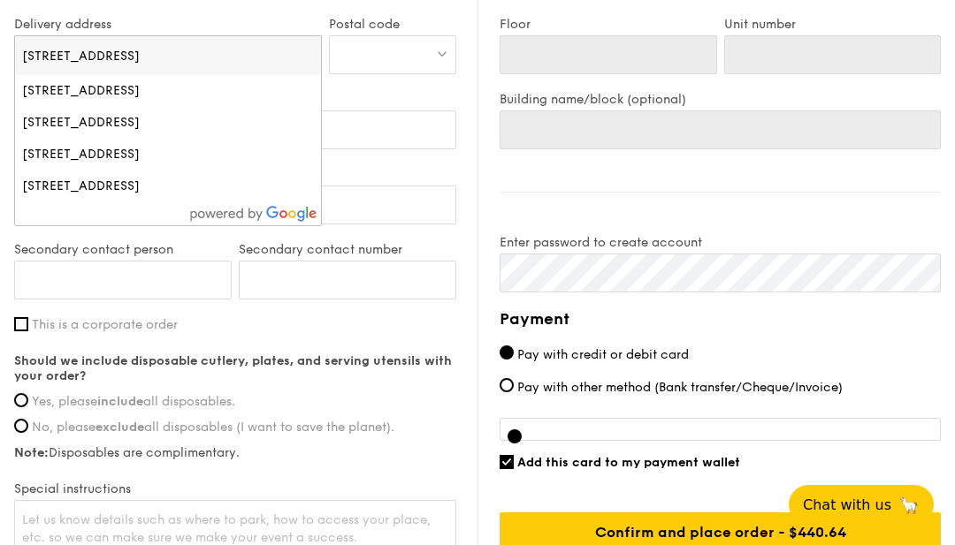
scroll to position [1146, 0]
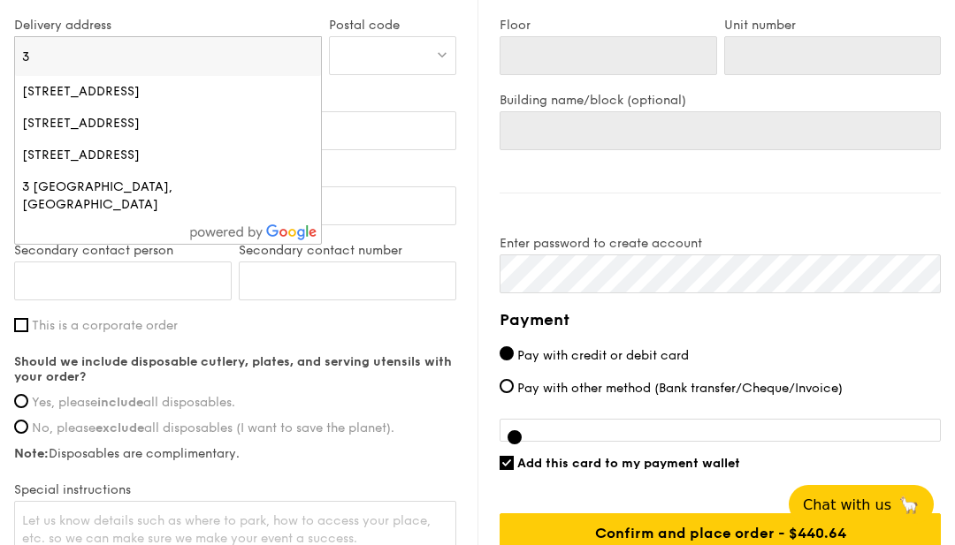
type input "3"
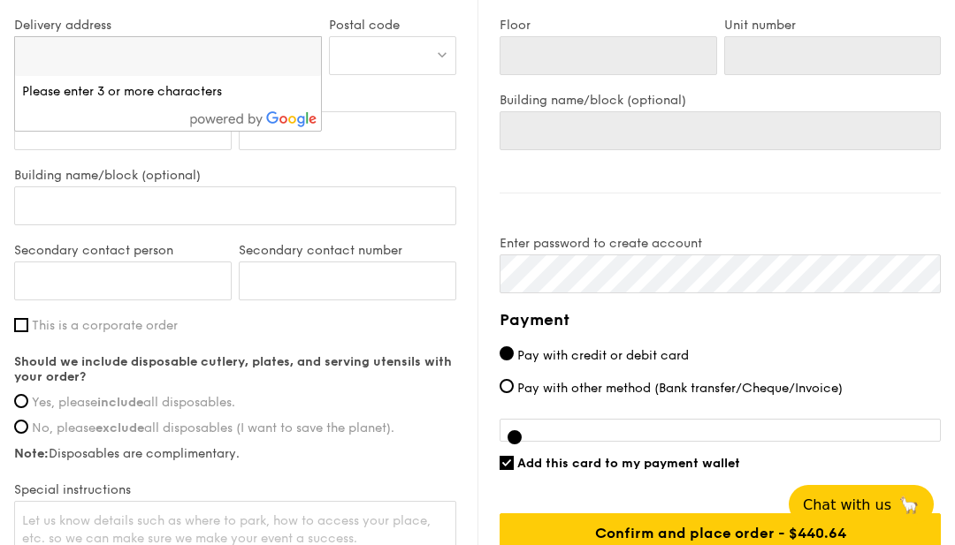
click at [414, 65] on div at bounding box center [392, 55] width 127 height 39
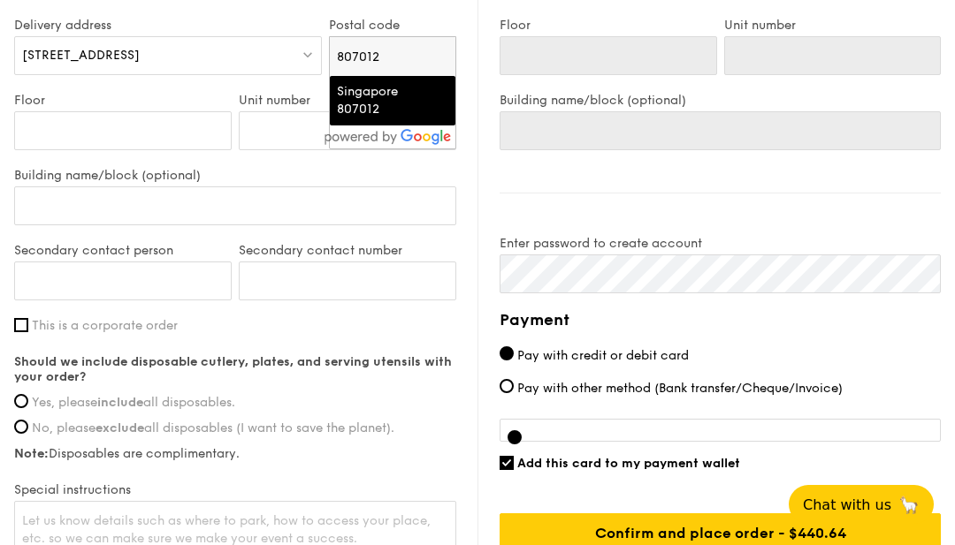
click at [392, 106] on div "Singapore 807012" at bounding box center [379, 100] width 84 height 35
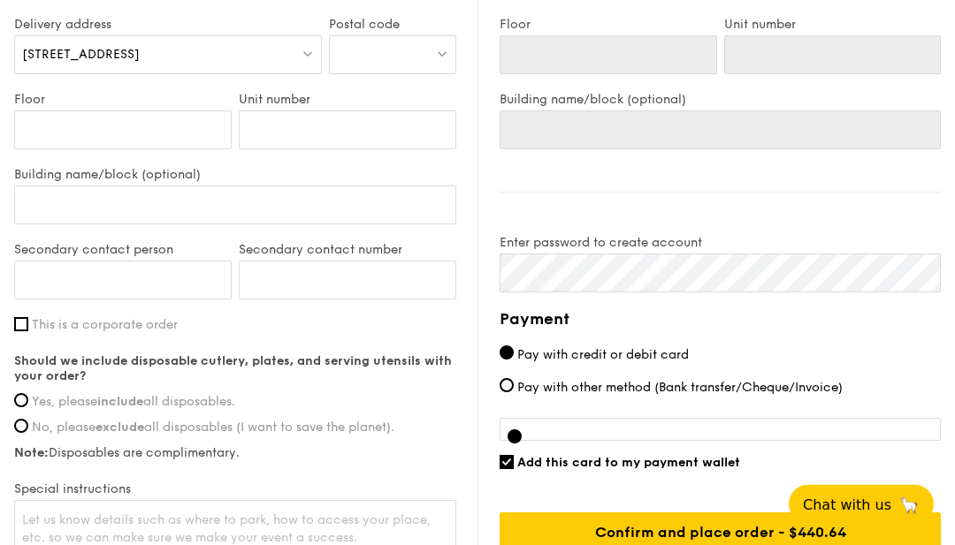
type input "Singapore 807012"
type input "807012"
click at [153, 134] on input "Floor" at bounding box center [122, 129] width 217 height 39
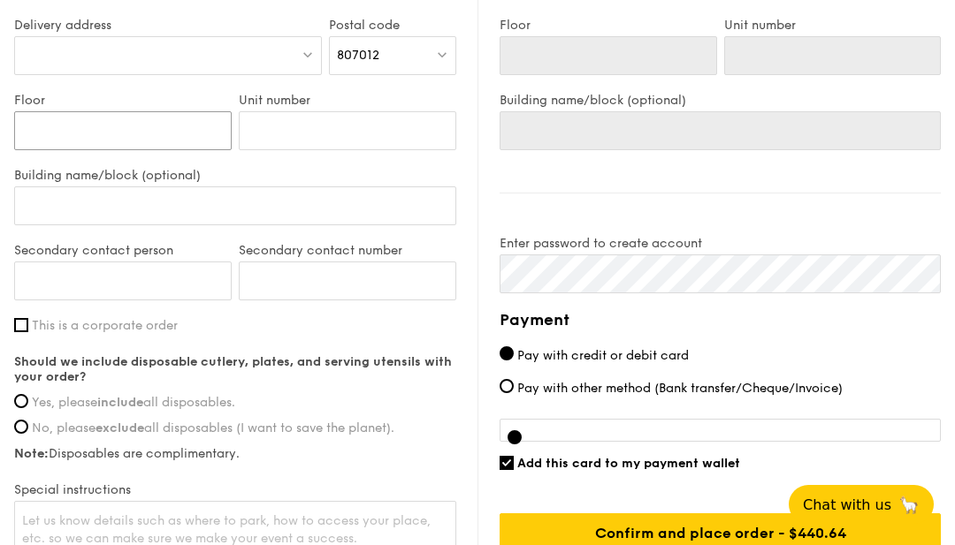
type input "0"
type input "05"
type input "0"
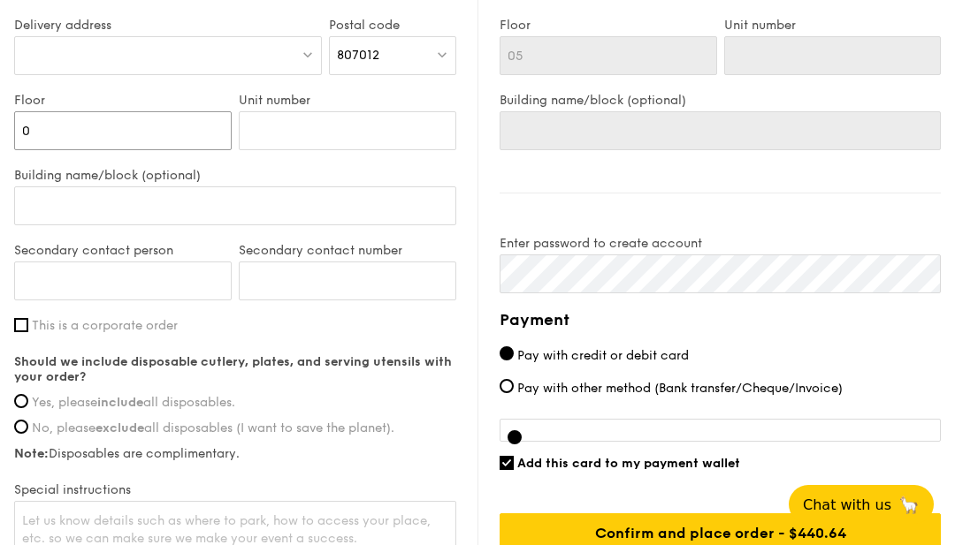
type input "0"
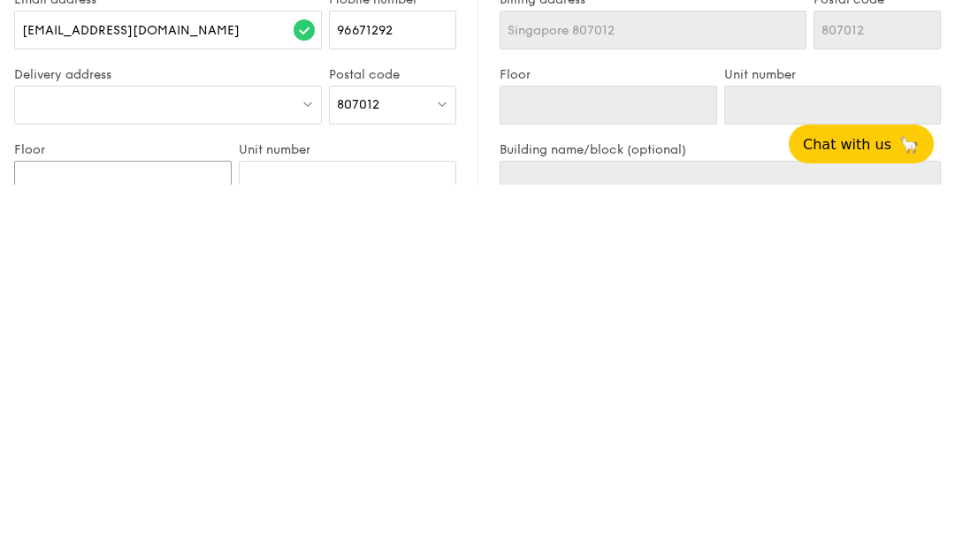
scroll to position [804, 0]
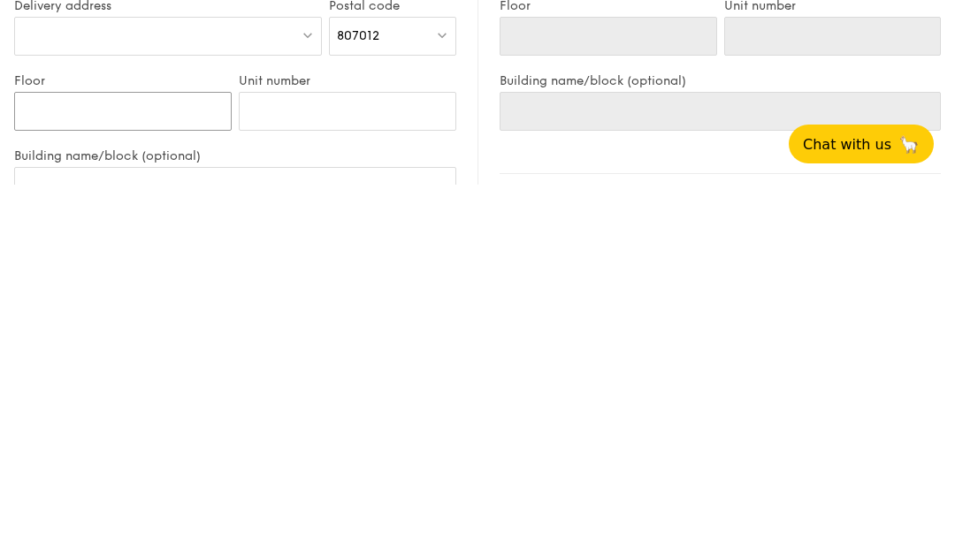
type input "0"
type input "05"
type input "05_"
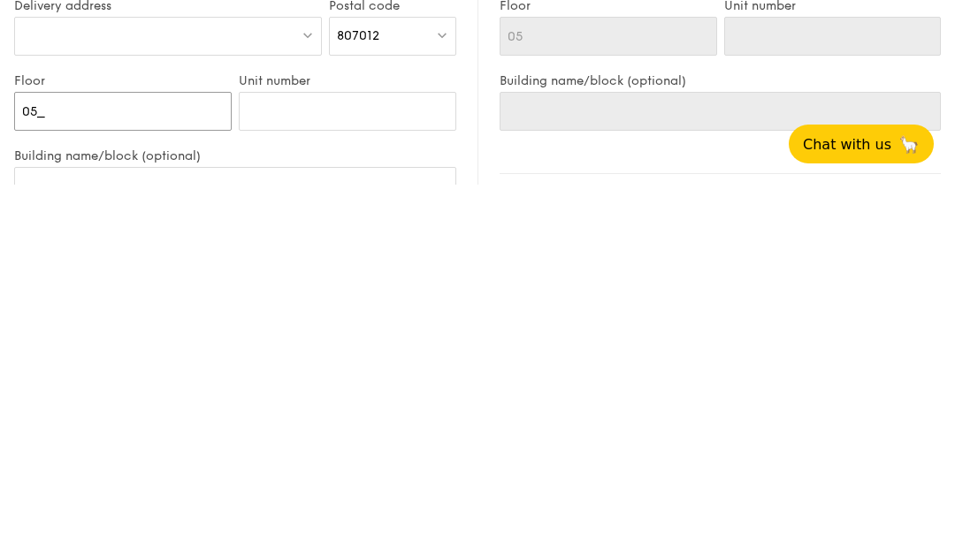
type input "05_"
type input "05"
type input "05-"
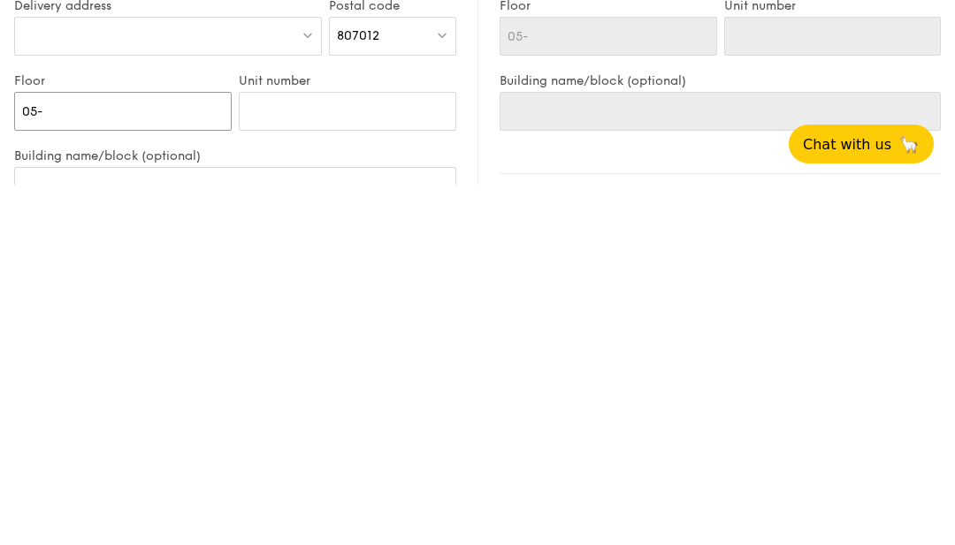
type input "05-0"
type input "05-08"
type input "05-0"
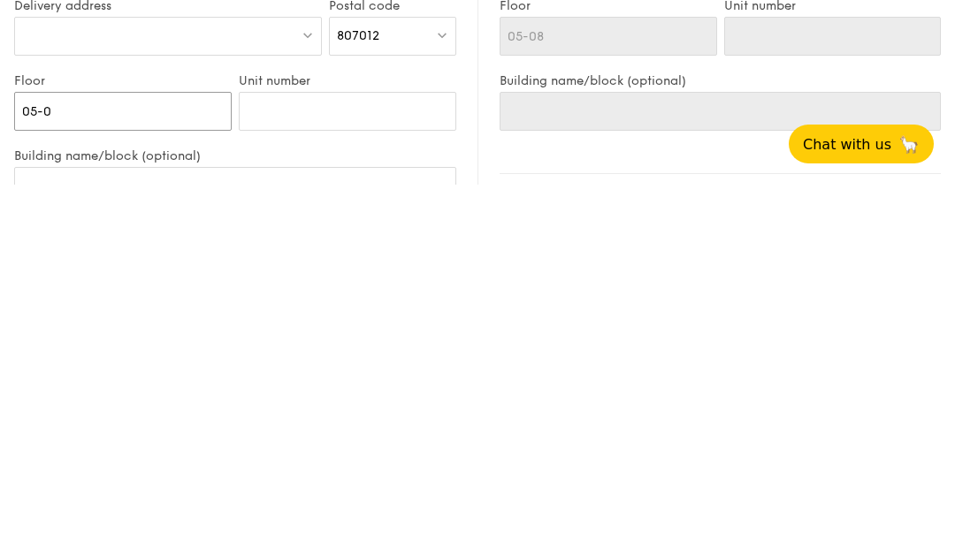
type input "05-0"
type input "05-"
type input "05"
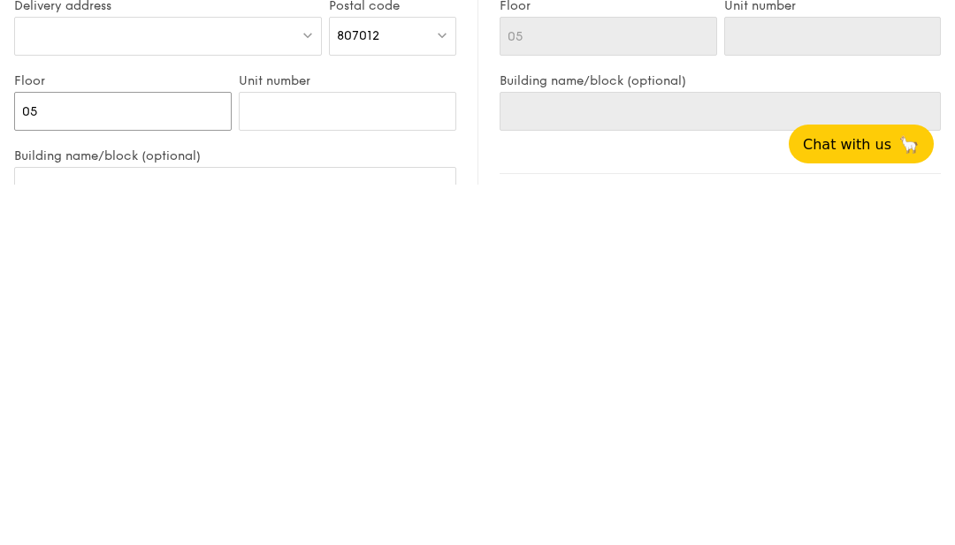
type input "05"
click at [398, 453] on input "Unit number" at bounding box center [347, 472] width 217 height 39
type input "0"
type input "08"
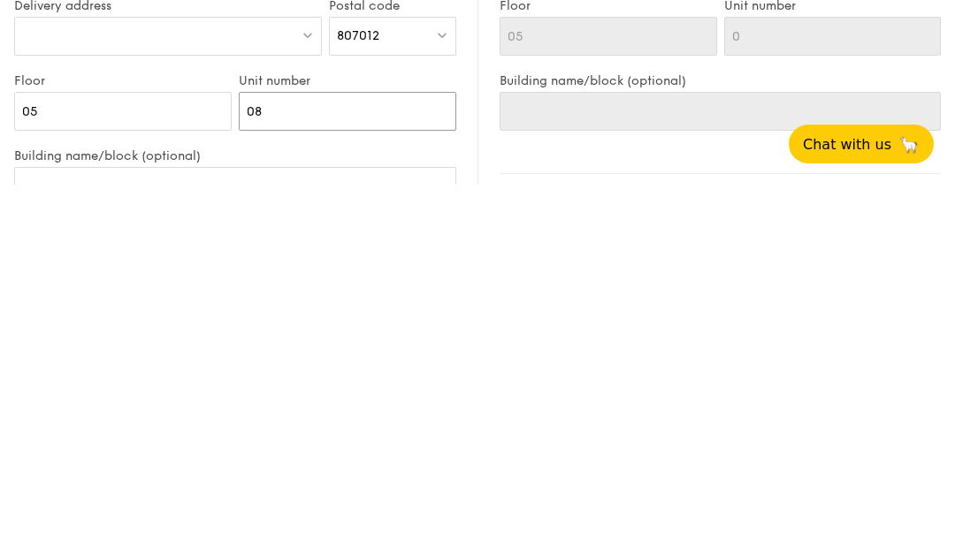
type input "08"
click at [38, 528] on input "Building name/block (optional)" at bounding box center [235, 547] width 442 height 39
type input "T"
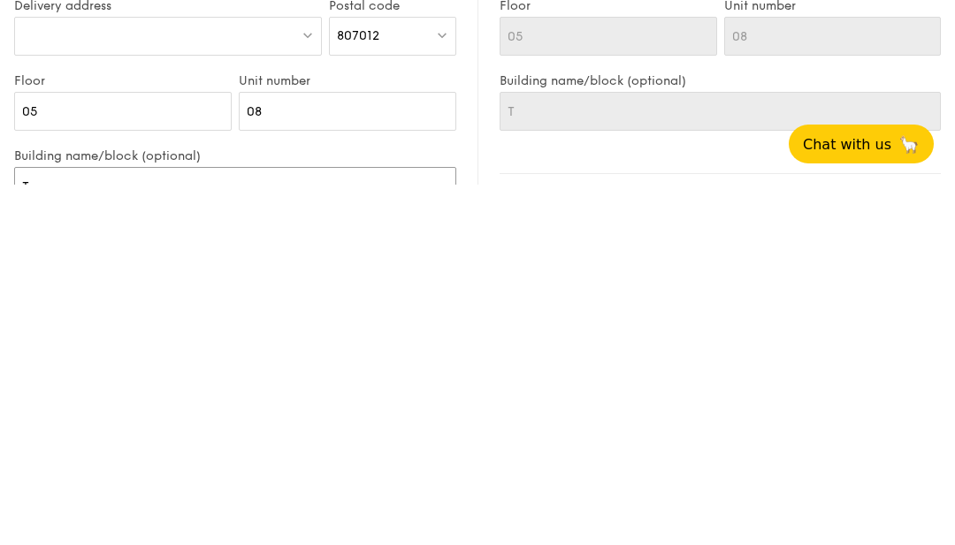
type input "Th"
type input "The"
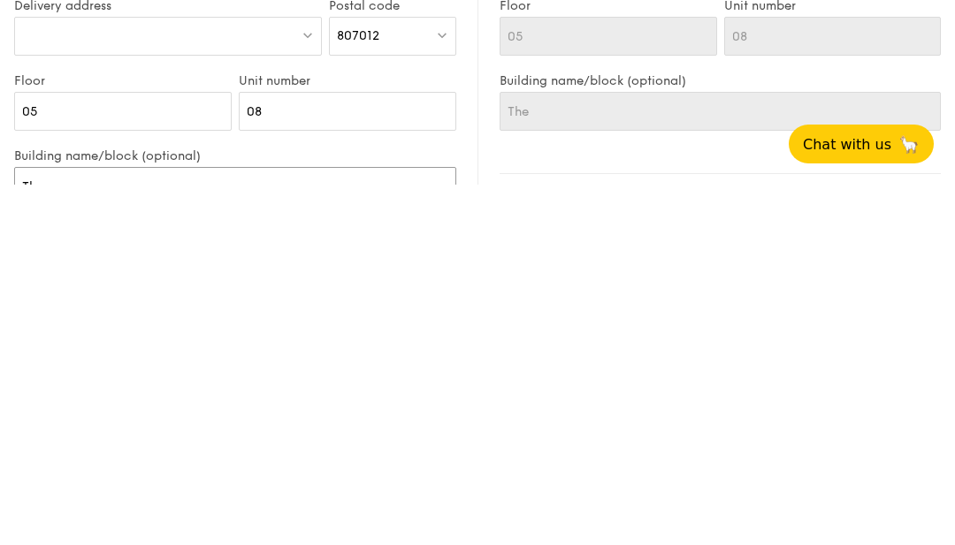
type input "The"
type input "The G"
type input "The Gr"
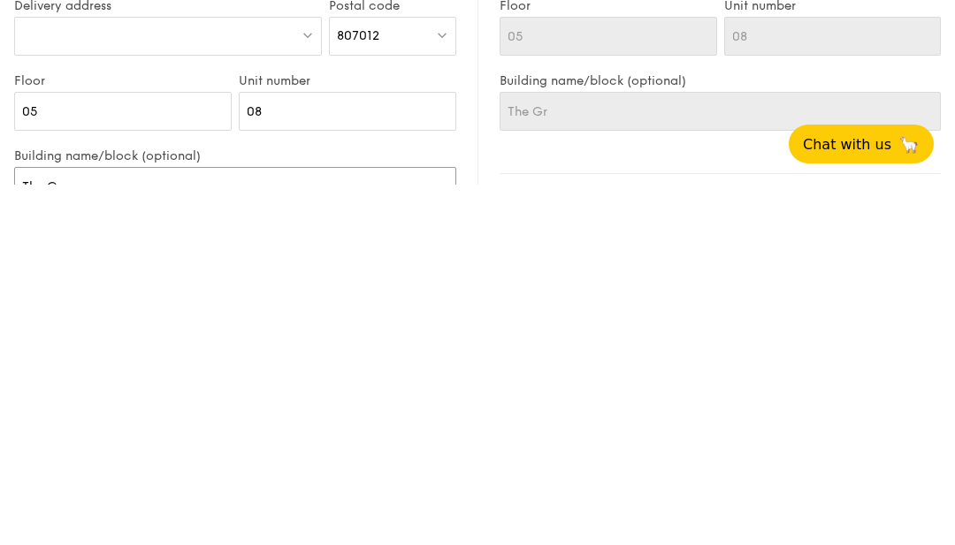
type input "The Gre"
type input "The Gree"
type input "The Green"
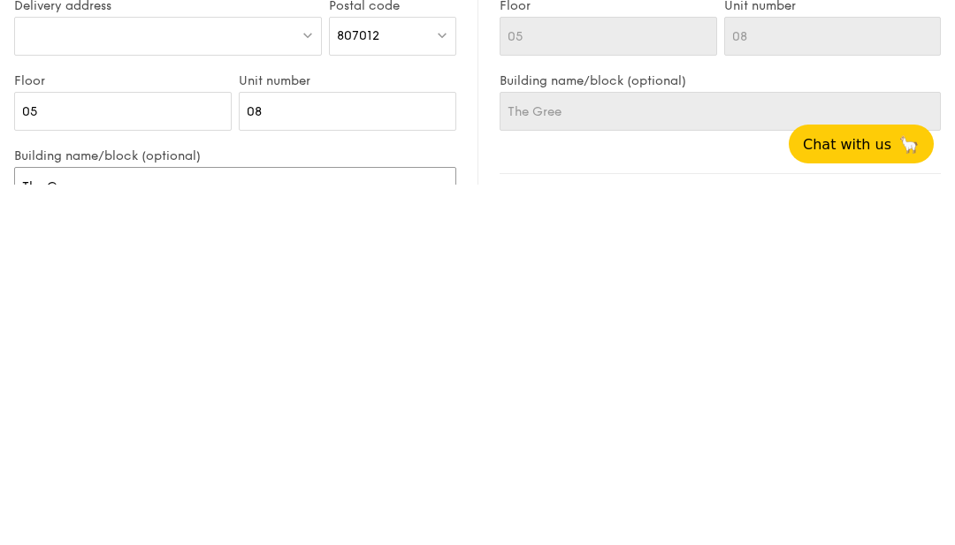
type input "The Green"
type input "The Greenw"
type input "The Greenwi"
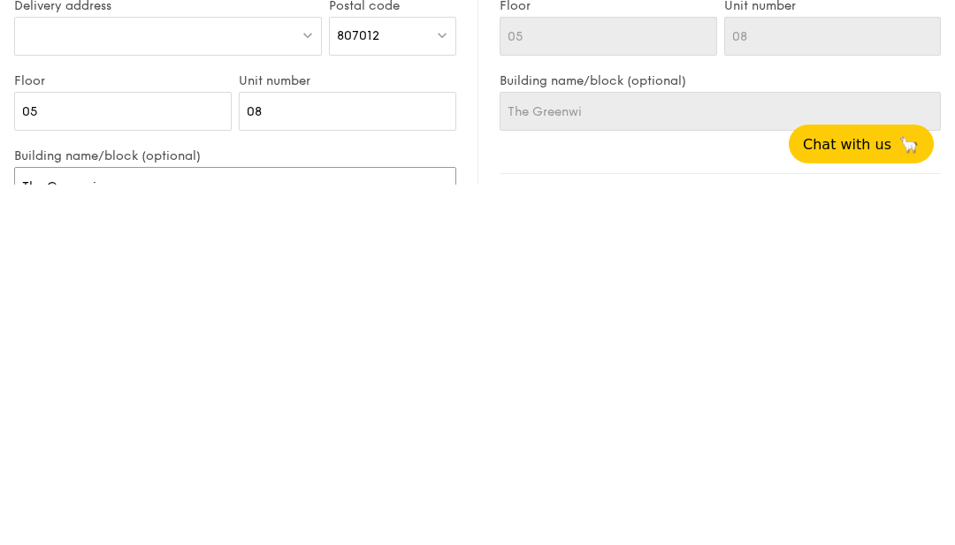
type input "The Greenwic"
type input "The Greenwich"
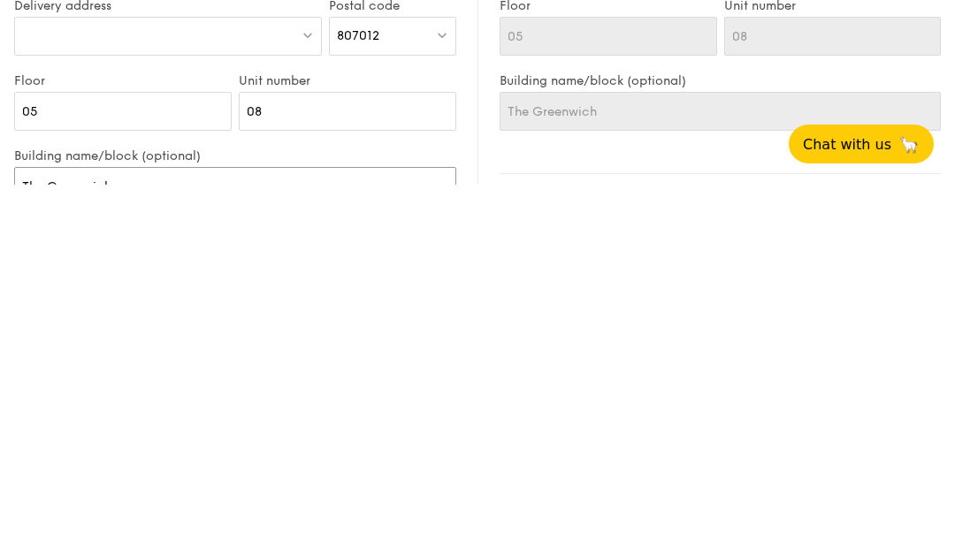
type input "The Greenwich"
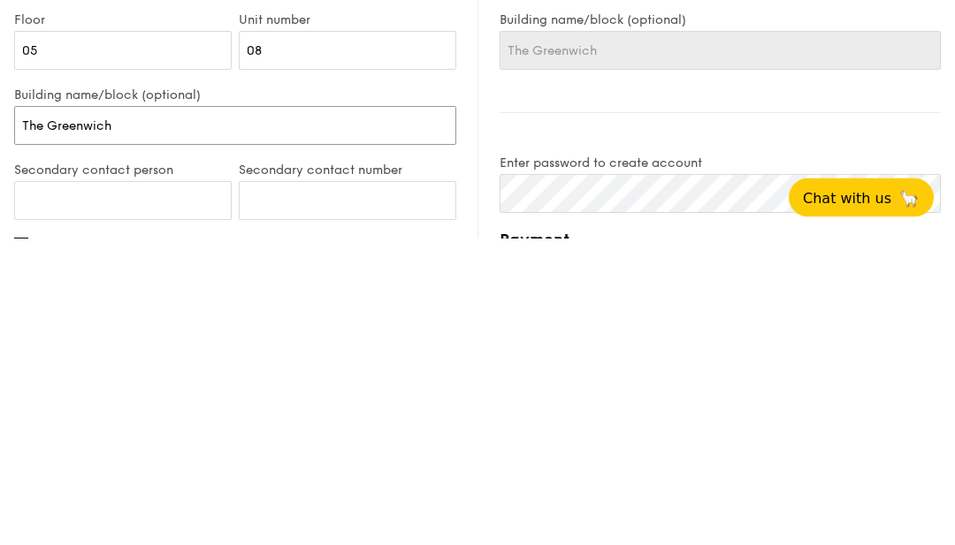
scroll to position [919, 0]
type input "The Greenwich"
click at [63, 488] on input "Secondary contact person" at bounding box center [122, 507] width 217 height 39
type input "[PERSON_NAME]"
click at [391, 488] on input "Secondary contact number" at bounding box center [347, 507] width 217 height 39
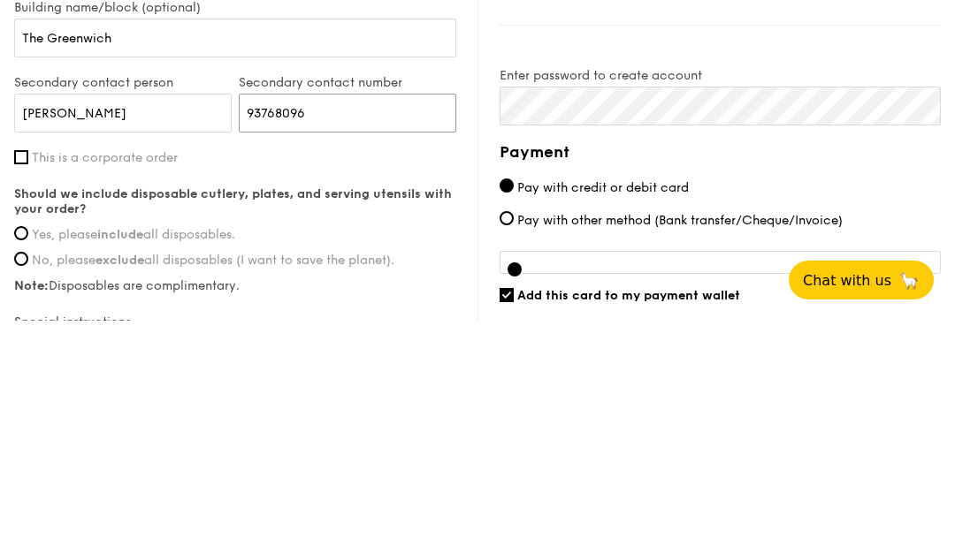
scroll to position [1093, 0]
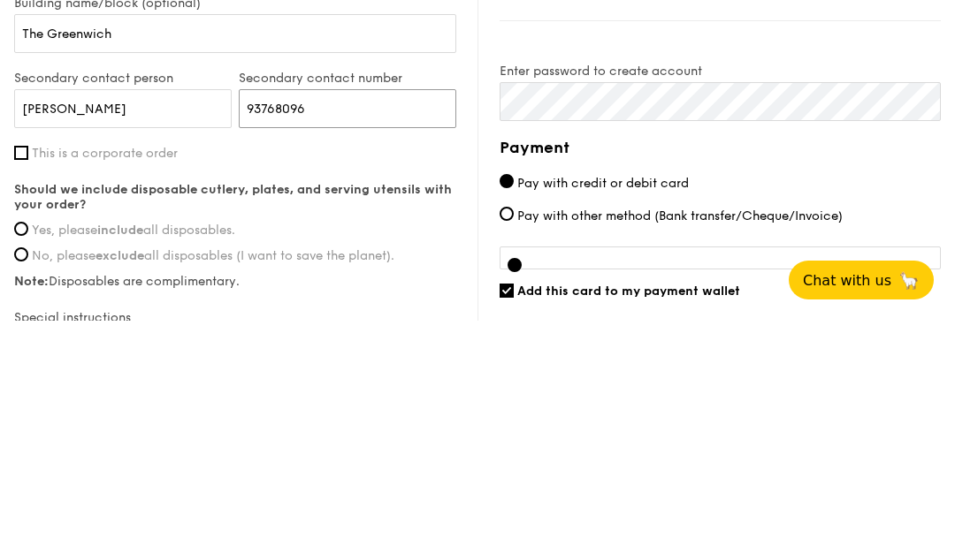
type input "93768096"
click at [25, 446] on input "Yes, please include all disposables." at bounding box center [21, 453] width 14 height 14
radio input "true"
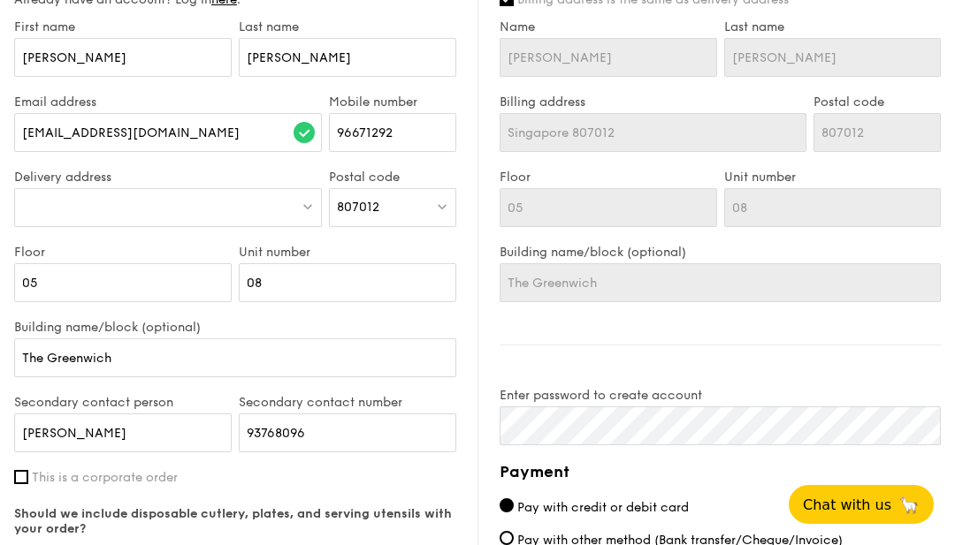
scroll to position [988, 0]
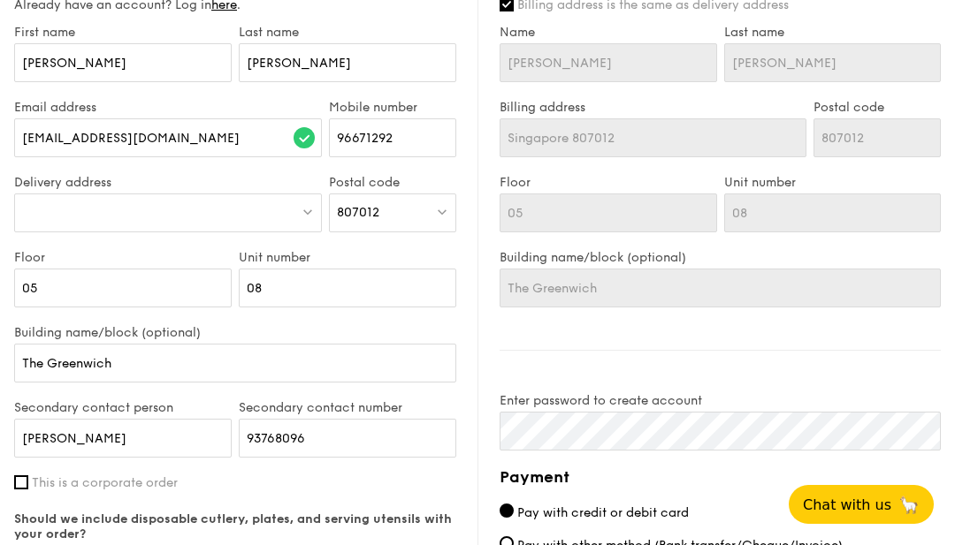
click at [217, 218] on div at bounding box center [168, 213] width 308 height 39
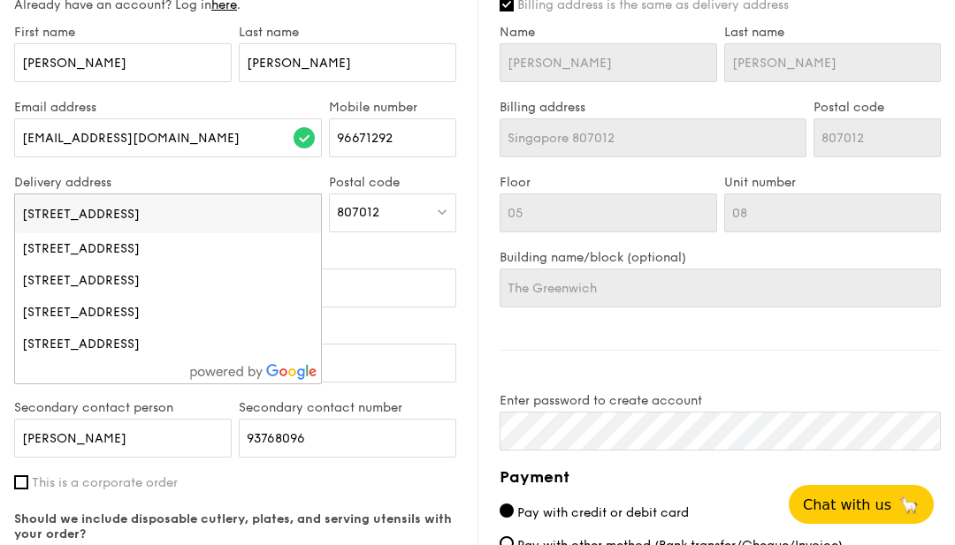
type input "[STREET_ADDRESS]"
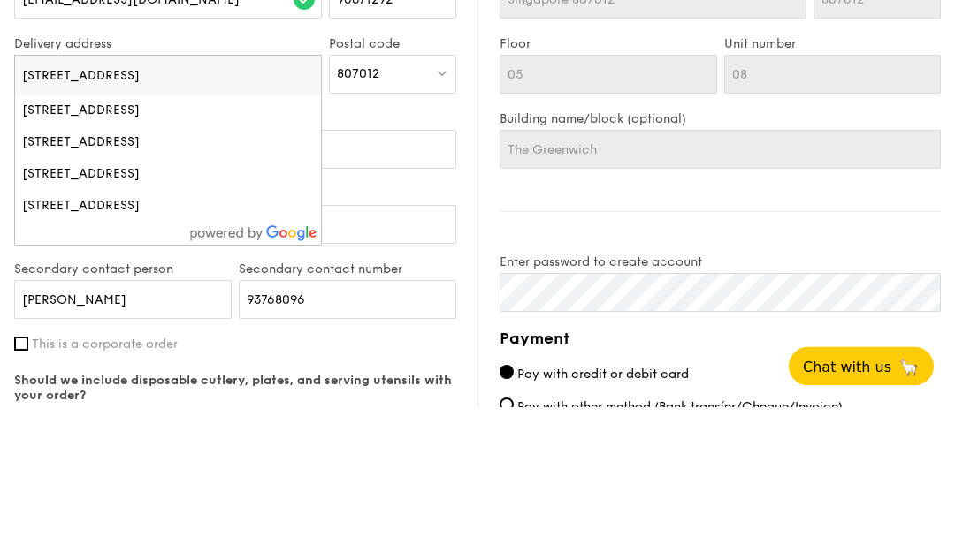
scroll to position [1127, 0]
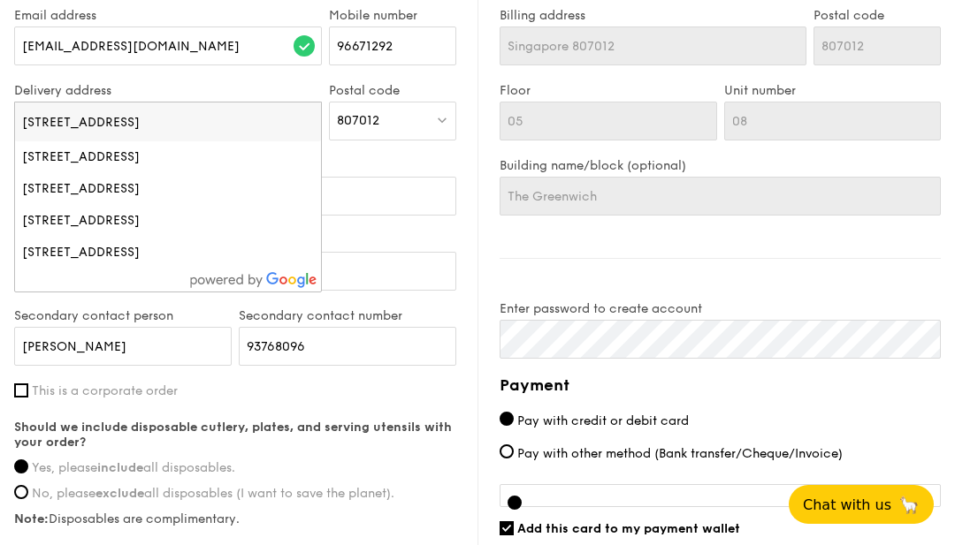
click at [388, 164] on label "Unit number" at bounding box center [347, 165] width 217 height 15
click at [388, 177] on input "08" at bounding box center [347, 196] width 217 height 39
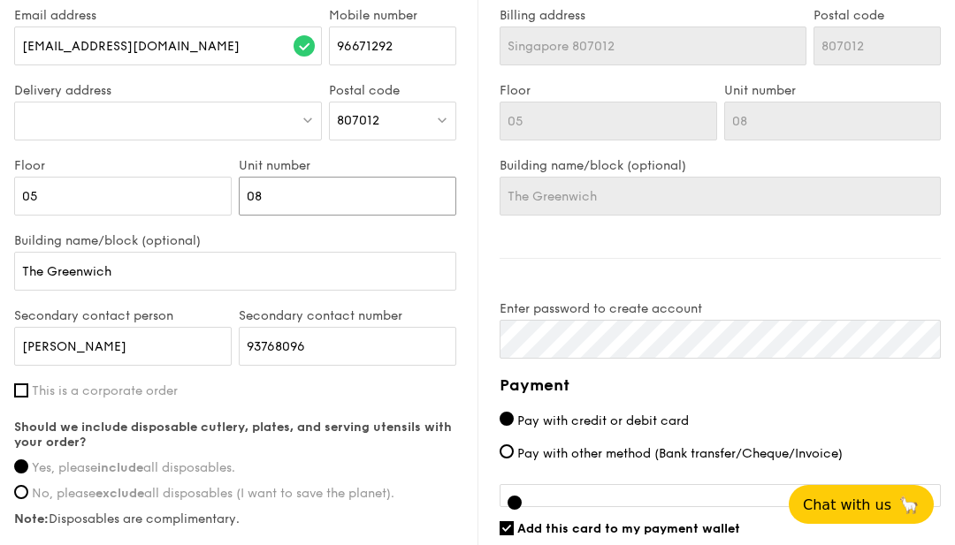
scroll to position [1079, 0]
click at [306, 127] on img at bounding box center [307, 120] width 12 height 13
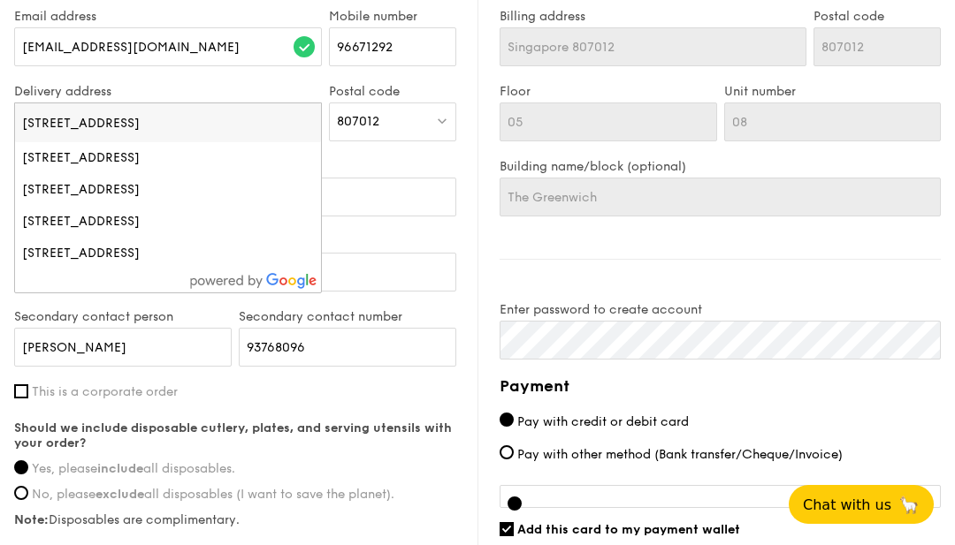
click at [82, 125] on input "[STREET_ADDRESS]" at bounding box center [168, 122] width 306 height 39
click at [233, 127] on input "[STREET_ADDRESS]" at bounding box center [168, 122] width 306 height 39
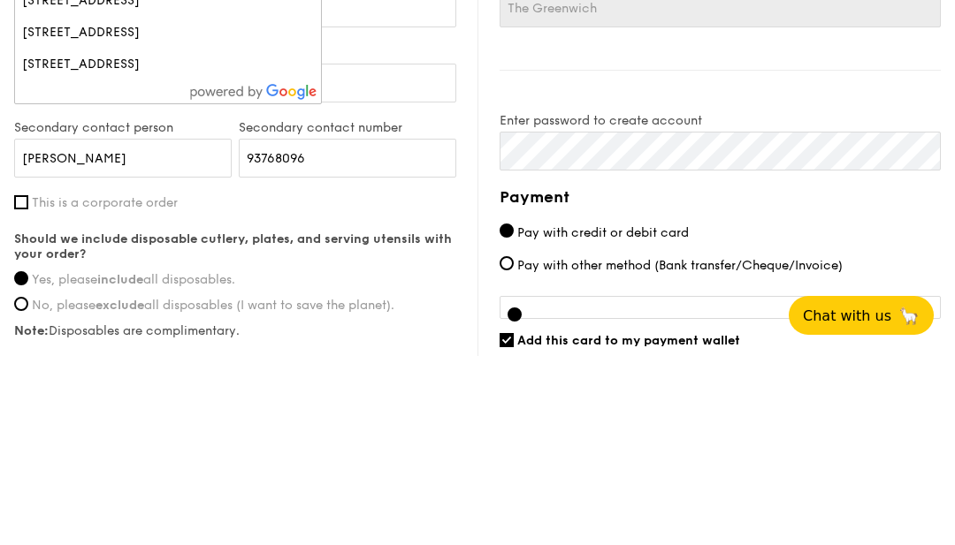
scroll to position [1293, 0]
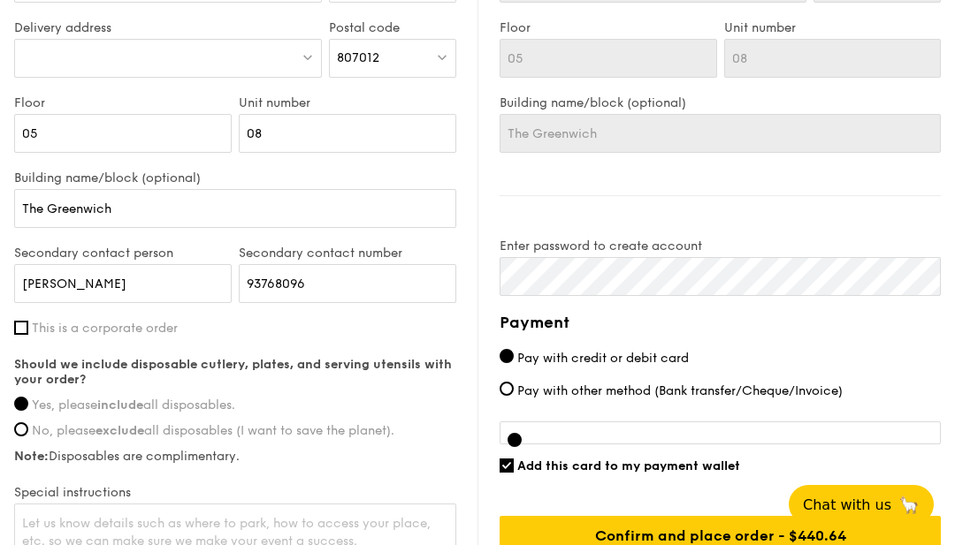
scroll to position [1172, 0]
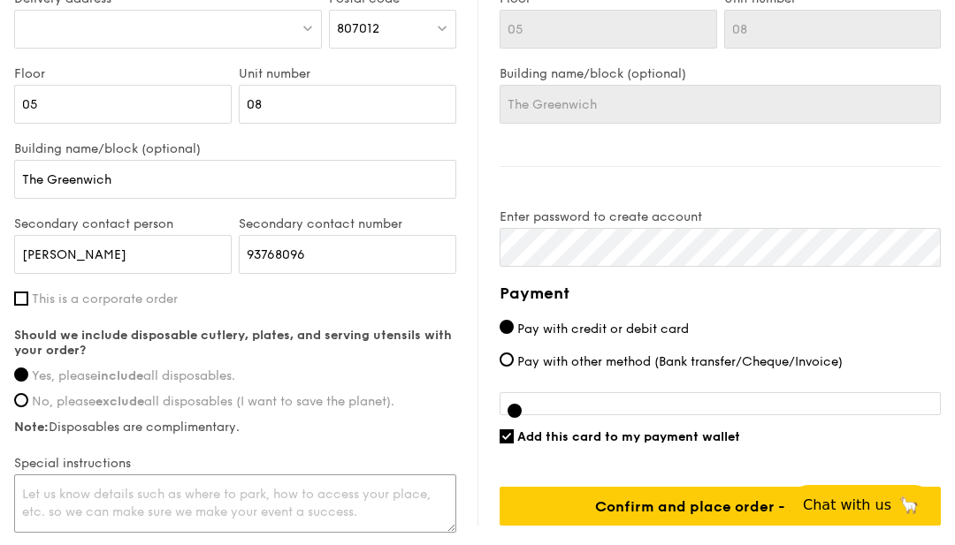
click at [61, 505] on textarea at bounding box center [235, 504] width 442 height 58
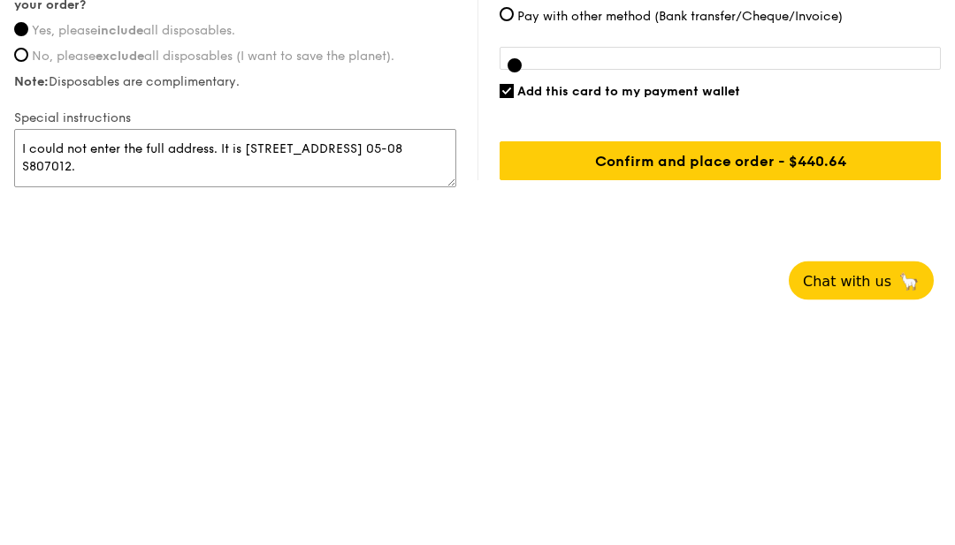
type textarea "I could not enter the full address. It is [STREET_ADDRESS] 05-08 S807012."
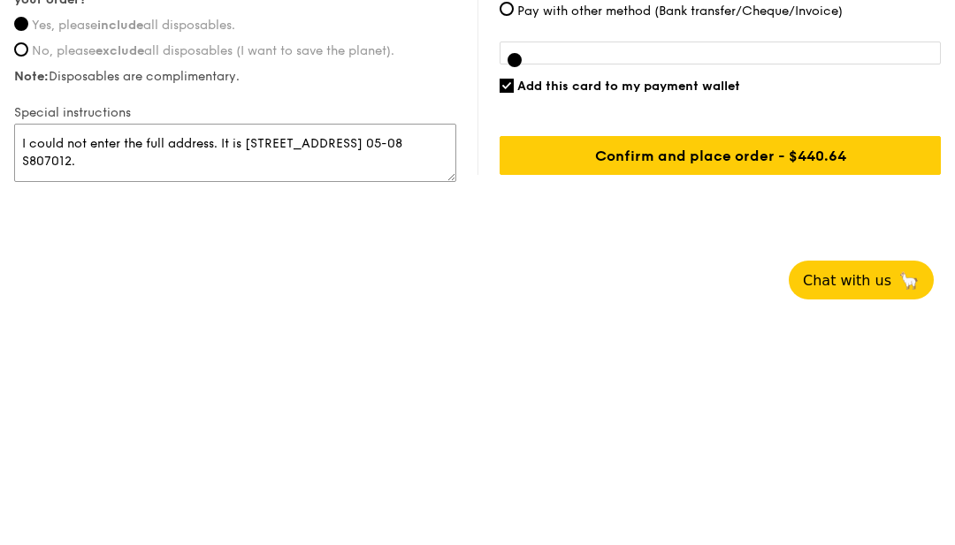
scroll to position [1301, 0]
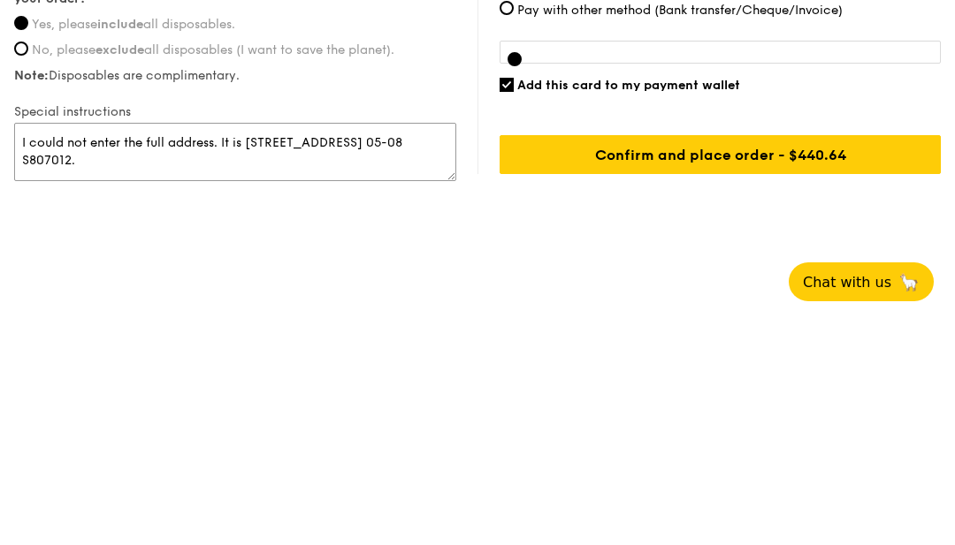
click at [251, 346] on textarea "I could not enter the full address. It is [STREET_ADDRESS] 05-08 S807012." at bounding box center [235, 375] width 442 height 58
click at [258, 346] on textarea "I could not enter the full address. It is [STREET_ADDRESS] 05-08 S807012." at bounding box center [235, 375] width 442 height 58
click at [268, 346] on textarea "I could not enter the full address. It is [STREET_ADDRESS] 05-08 S807012." at bounding box center [235, 375] width 442 height 58
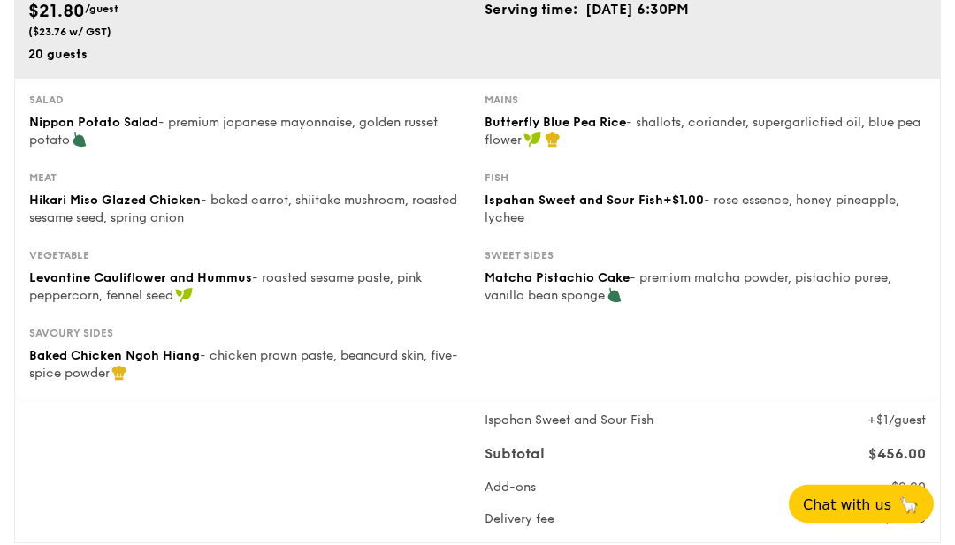
scroll to position [0, 0]
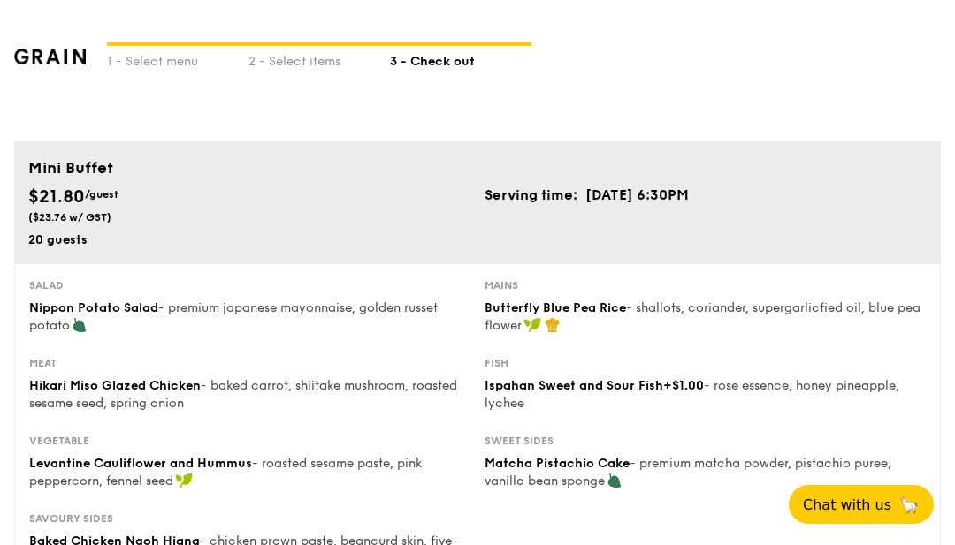
click at [689, 200] on td "[DATE] 6:30PM" at bounding box center [636, 195] width 105 height 23
click at [292, 49] on div "2 - Select items" at bounding box center [318, 58] width 141 height 25
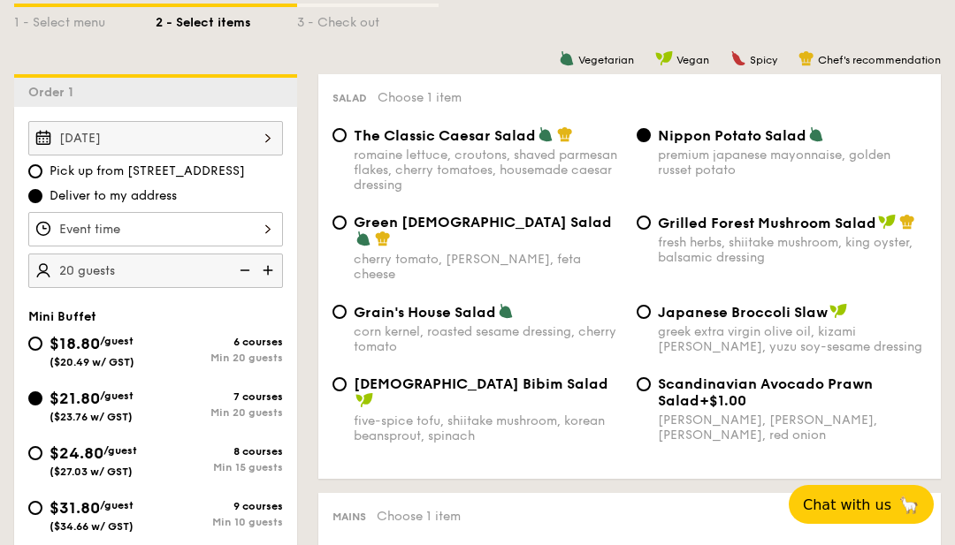
scroll to position [426, 0]
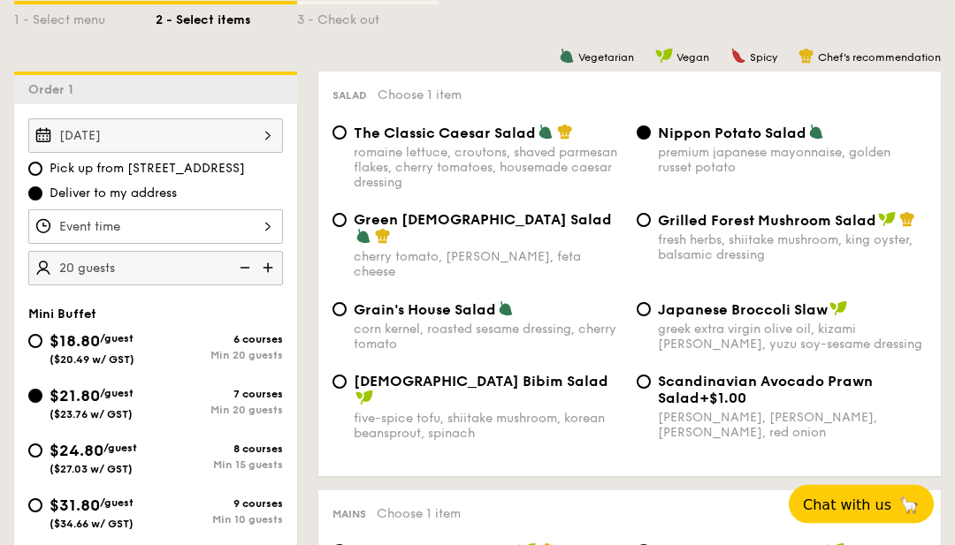
click at [77, 234] on div at bounding box center [155, 227] width 255 height 34
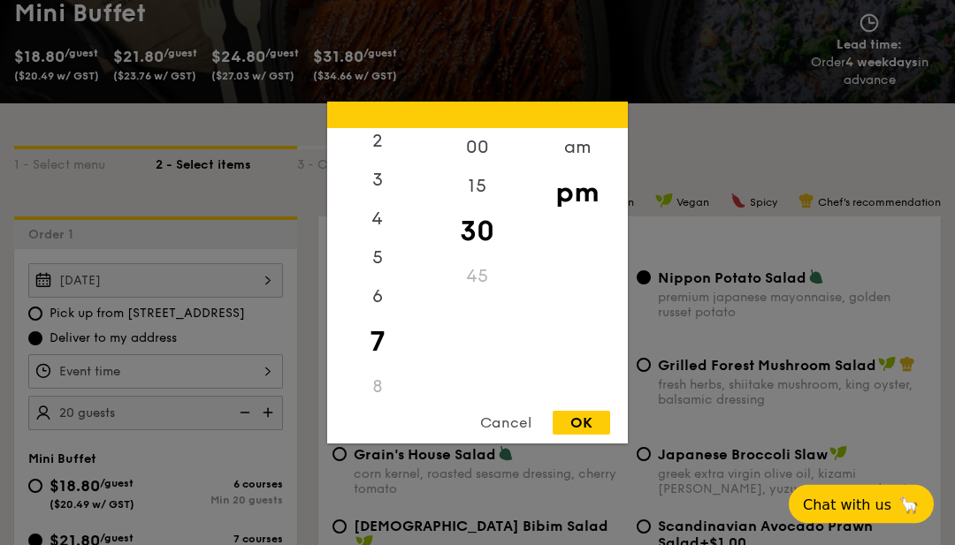
scroll to position [282, 0]
click at [483, 167] on div "00" at bounding box center [477, 147] width 100 height 39
click at [588, 435] on div "OK" at bounding box center [580, 423] width 57 height 24
type input "7:00PM"
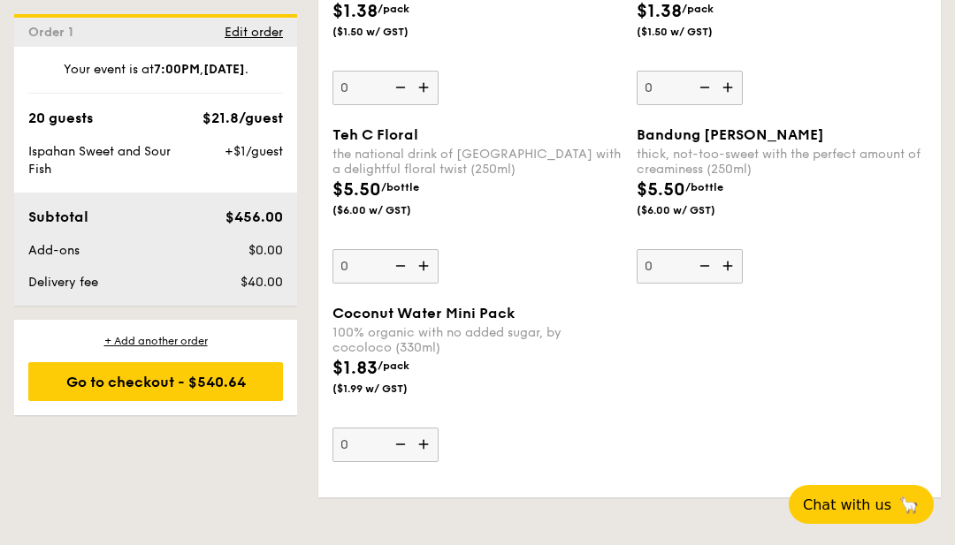
scroll to position [5158, 0]
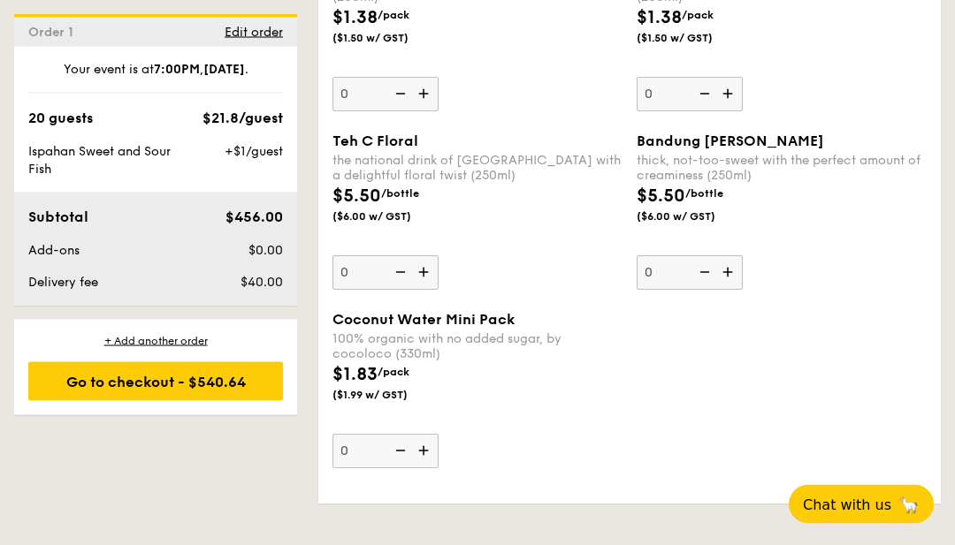
click at [114, 387] on div "Go to checkout - $540.64" at bounding box center [155, 381] width 255 height 39
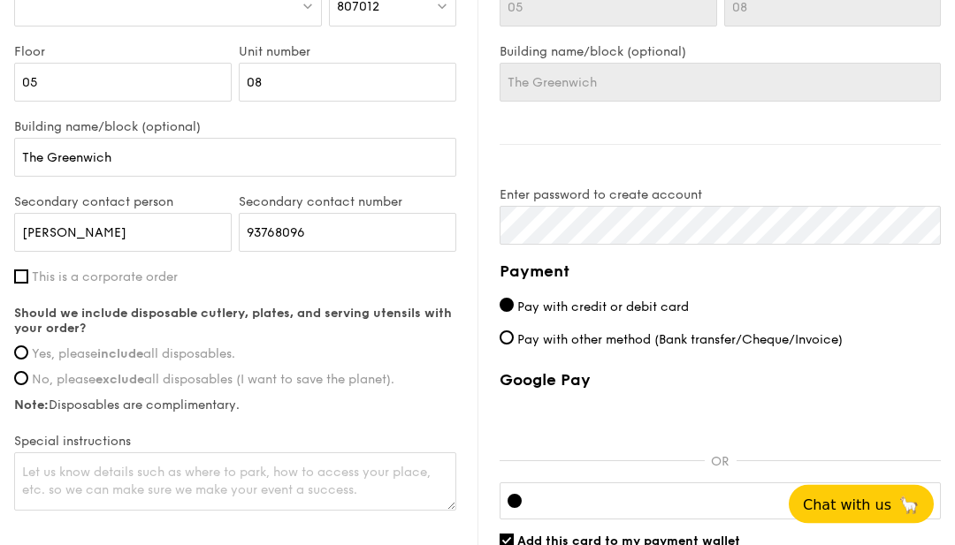
scroll to position [1192, 0]
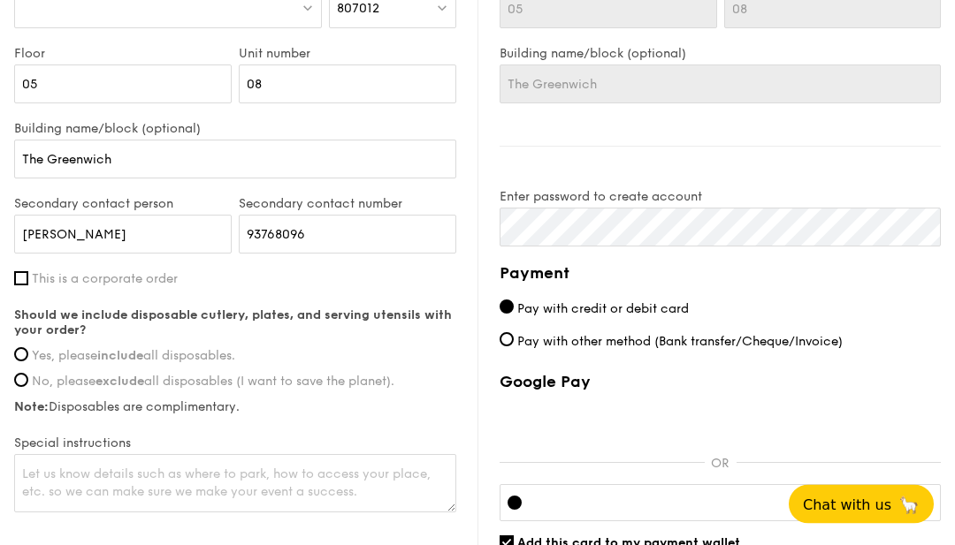
click at [23, 358] on input "Yes, please include all disposables." at bounding box center [21, 355] width 14 height 14
radio input "true"
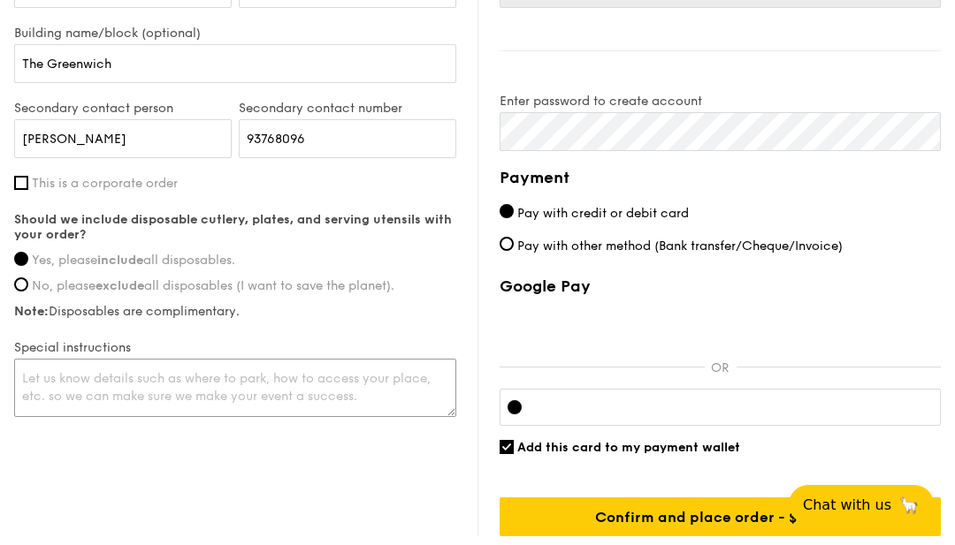
click at [67, 389] on textarea at bounding box center [235, 388] width 442 height 58
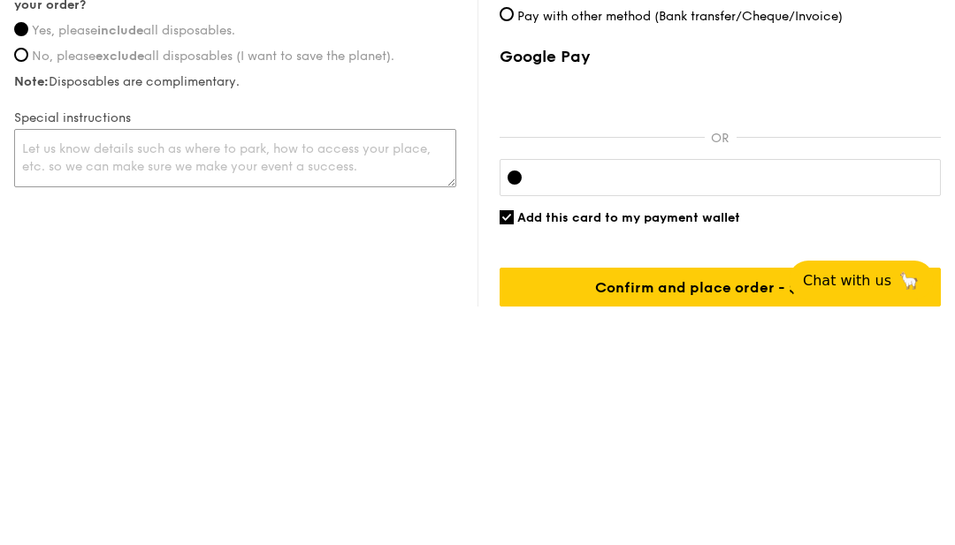
click at [139, 354] on textarea at bounding box center [235, 383] width 442 height 58
paste textarea "I could not enter the full address. It is [STREET_ADDRESS] 05-08 S807012."
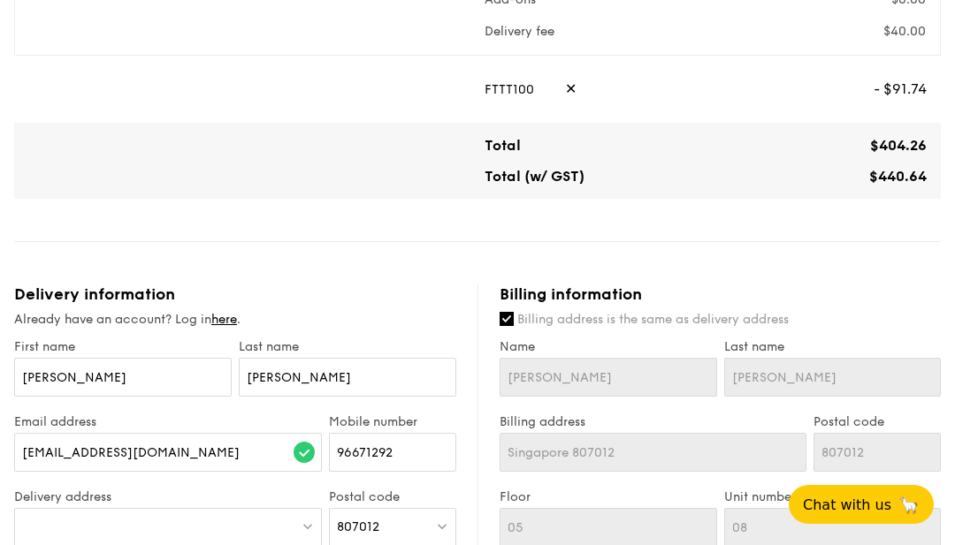
scroll to position [609, 0]
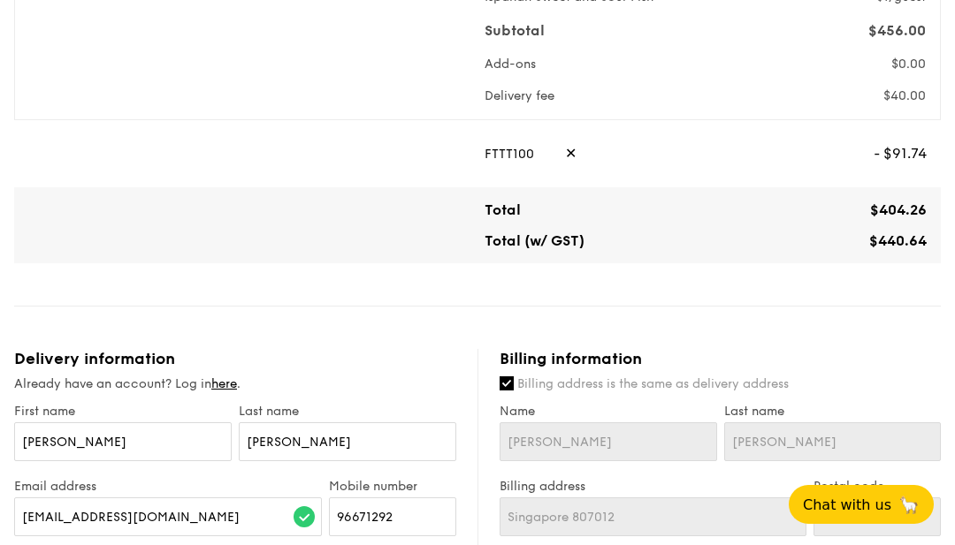
type textarea "I could not enter the full address. It is [STREET_ADDRESS] 05-08 S807012."
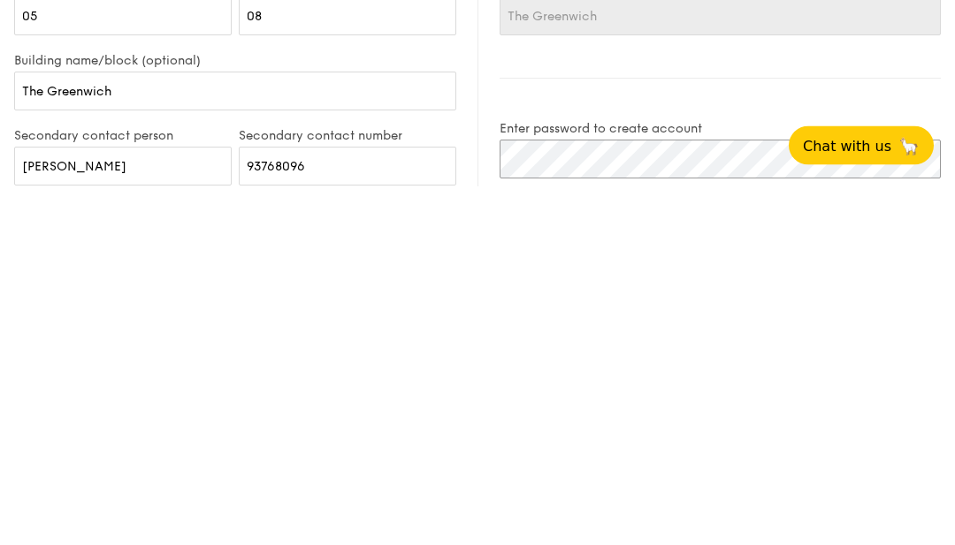
scroll to position [1424, 0]
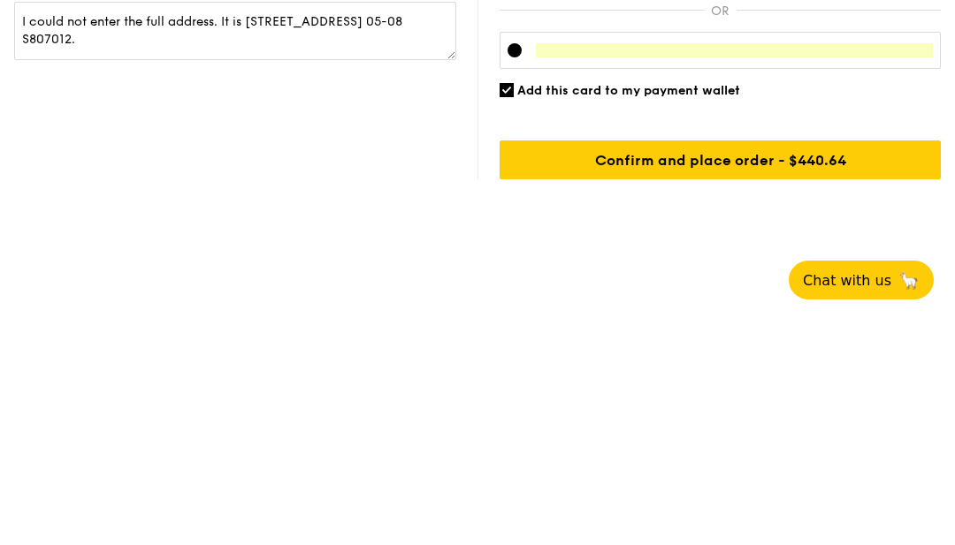
click at [870, 365] on input "Confirm and place order - $540.64" at bounding box center [719, 384] width 441 height 39
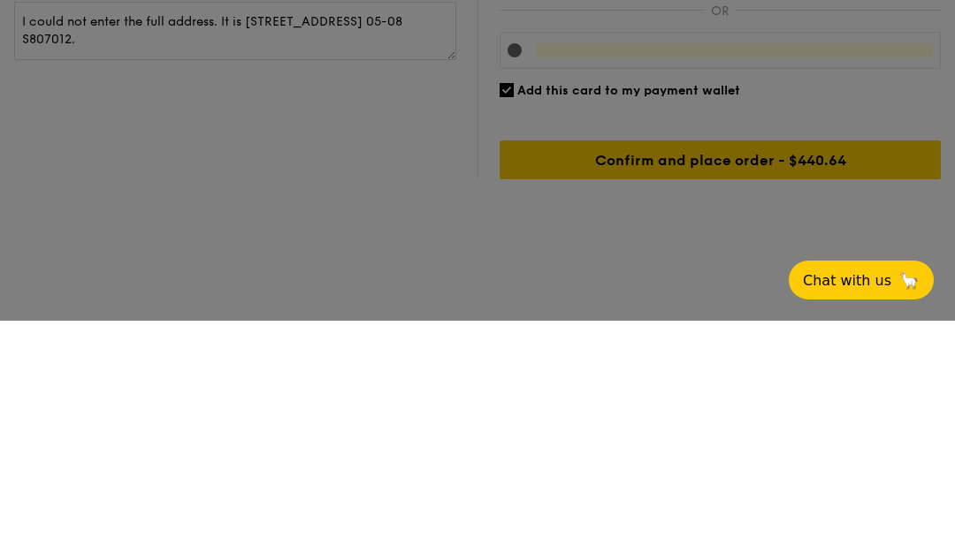
scroll to position [1288, 0]
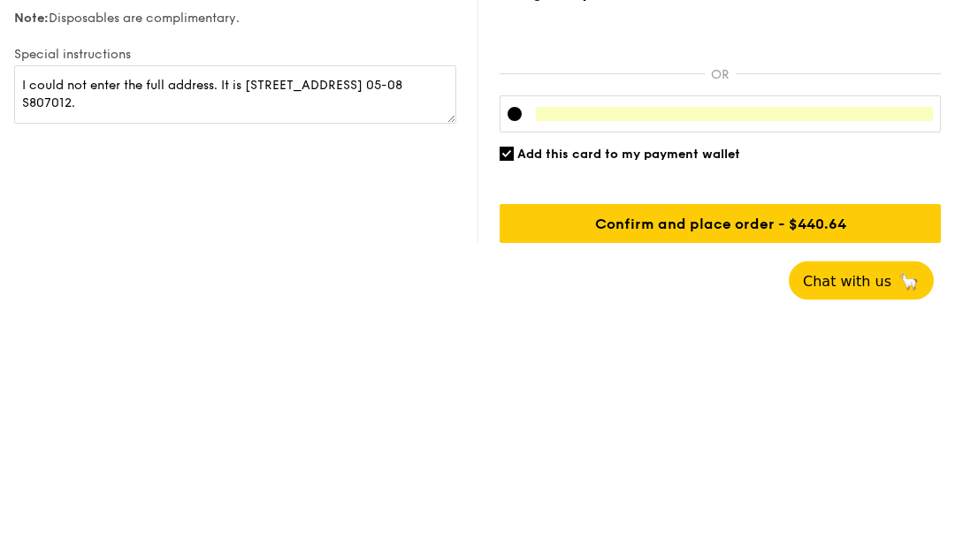
click at [790, 429] on input "Confirm and place order - $540.64" at bounding box center [719, 448] width 441 height 39
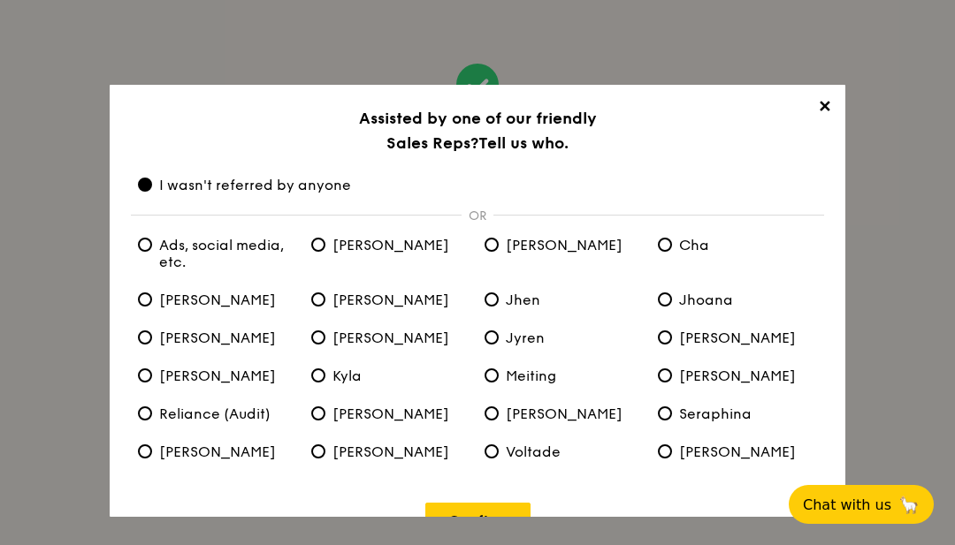
click at [582, 216] on div "OR" at bounding box center [477, 215] width 693 height 1
click at [493, 533] on link "Confirm" at bounding box center [477, 521] width 105 height 36
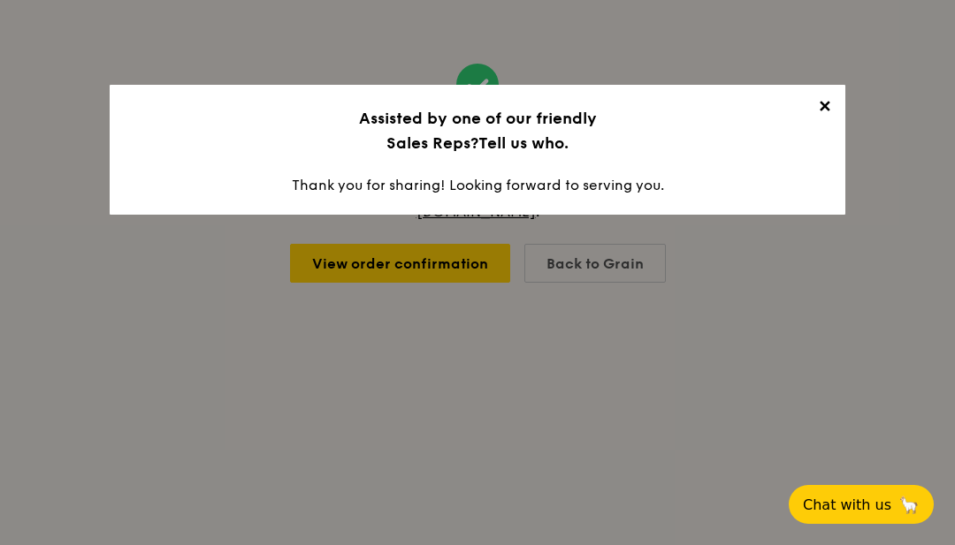
click at [834, 99] on span "✕" at bounding box center [823, 109] width 25 height 25
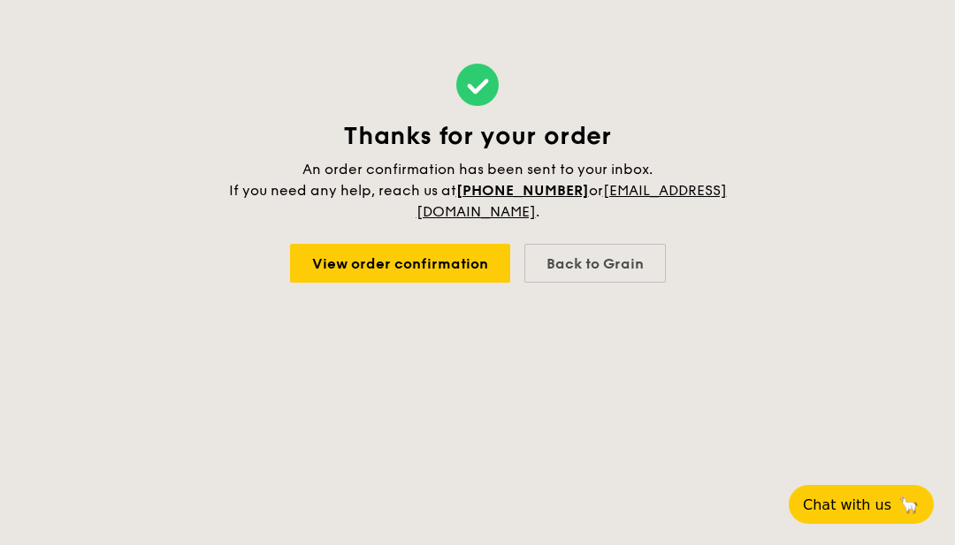
click at [466, 257] on link "View order confirmation" at bounding box center [400, 263] width 220 height 39
